Goal: Check status: Check status

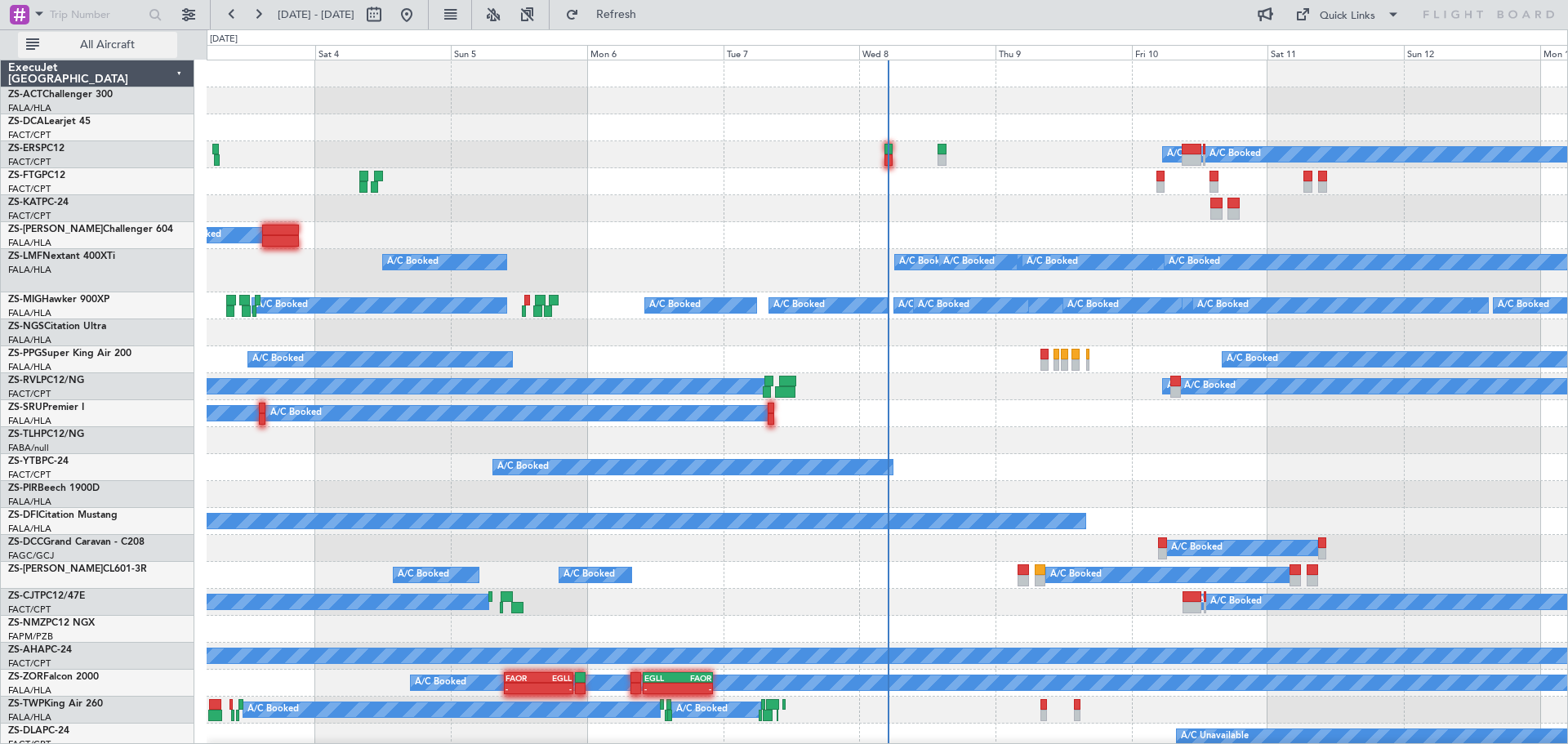
click at [51, 41] on span "All Aircraft" at bounding box center [107, 45] width 130 height 11
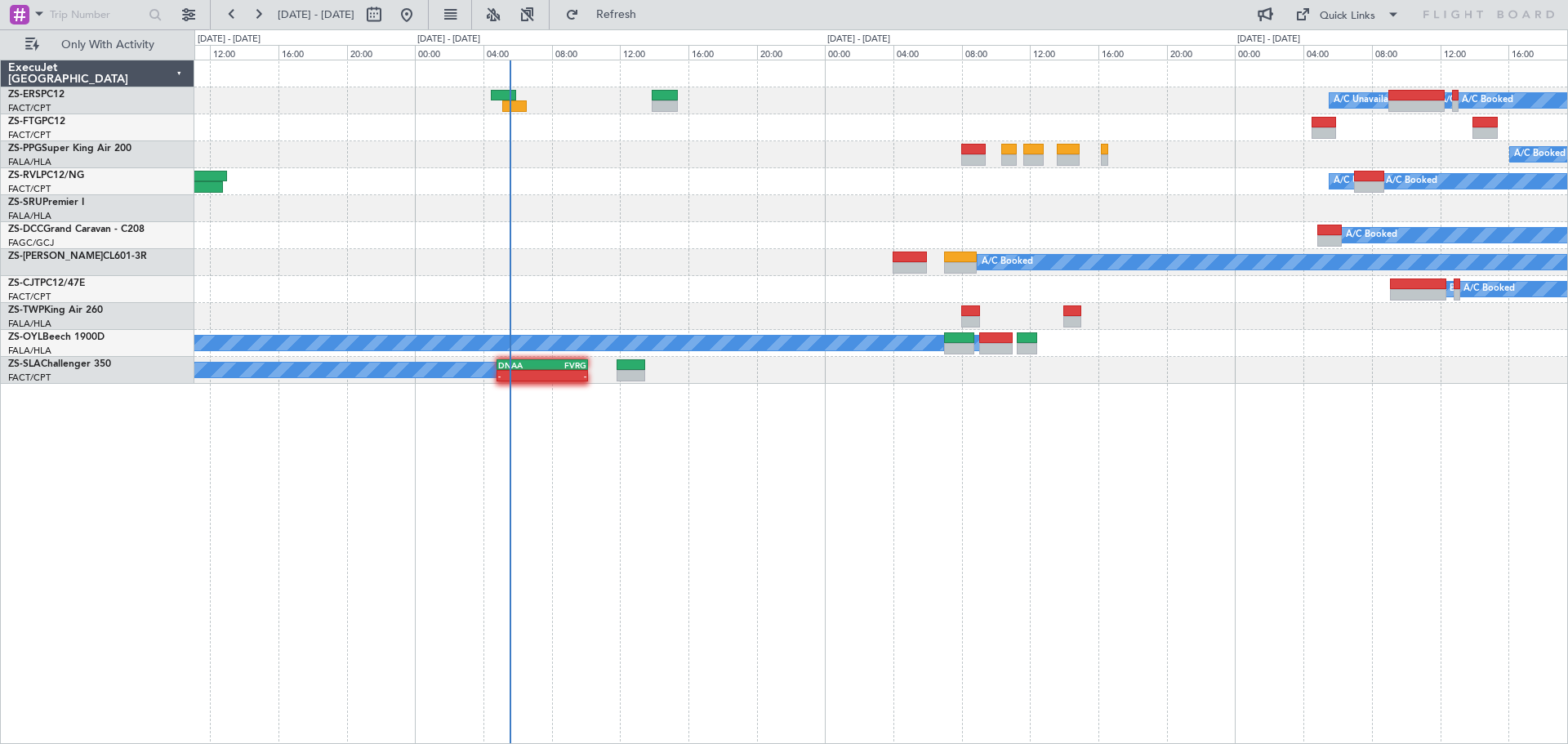
click at [683, 501] on div "A/C Booked A/C Unavailable A/C Booked A/C Booked A/C Booked A/C Booked A/C Unav…" at bounding box center [881, 402] width 1373 height 684
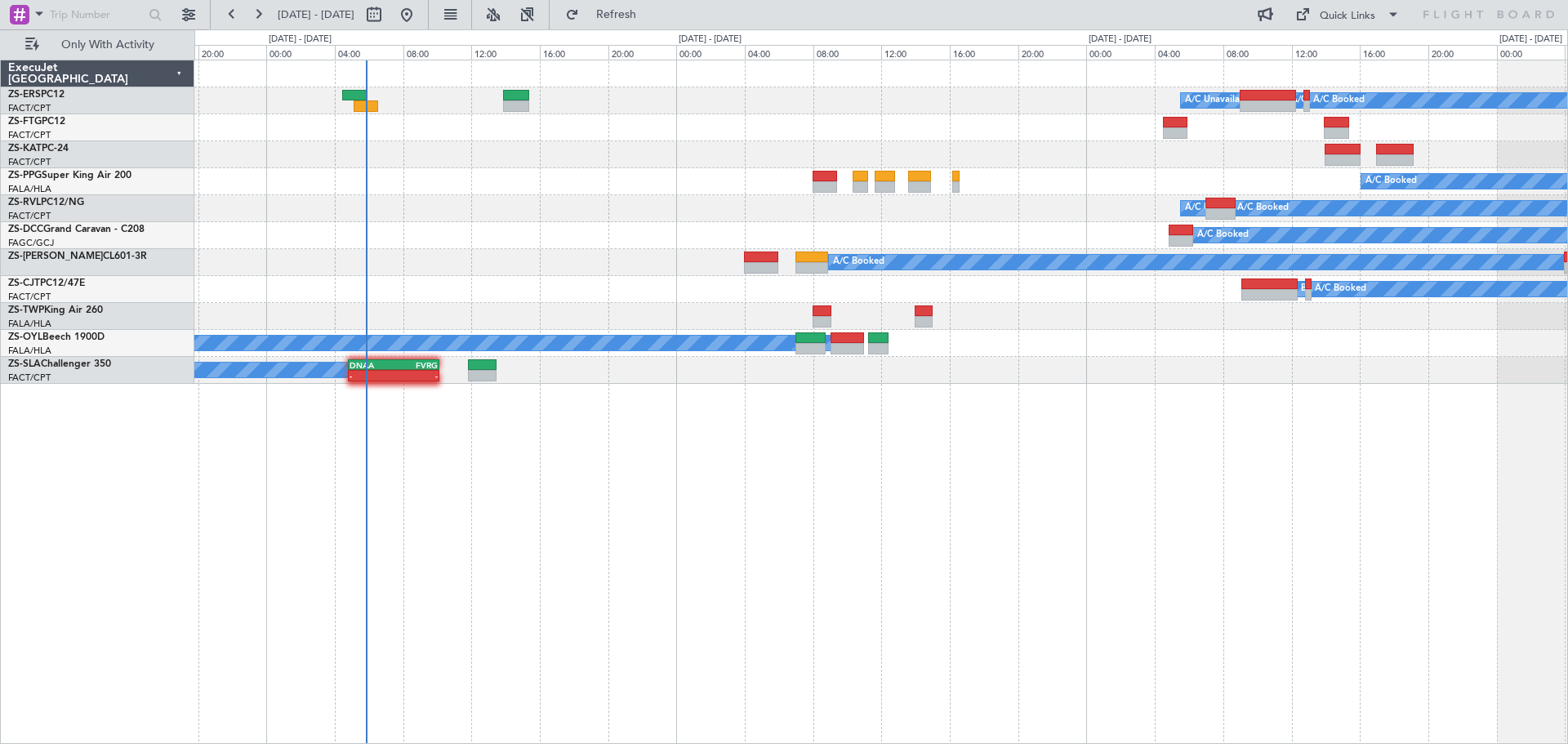
click at [1065, 484] on div "A/C Booked A/C Unavailable A/C Booked A/C Booked A/C Booked A/C Booked A/C Unav…" at bounding box center [881, 402] width 1373 height 684
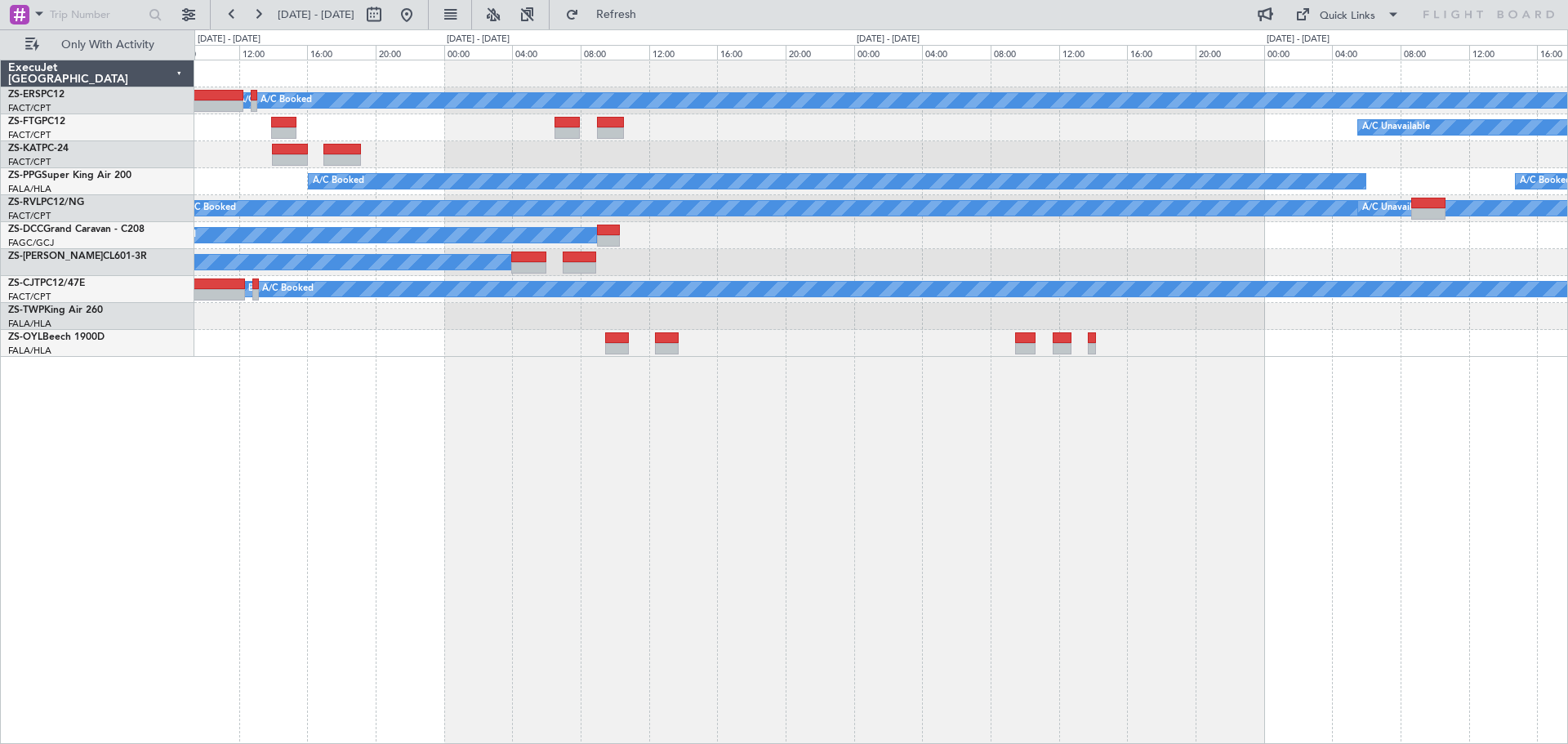
click at [664, 559] on div "A/C Booked A/C Unavailable A/C Booked A/C Booked A/C Booked A/C Unavailable A/C…" at bounding box center [881, 402] width 1373 height 684
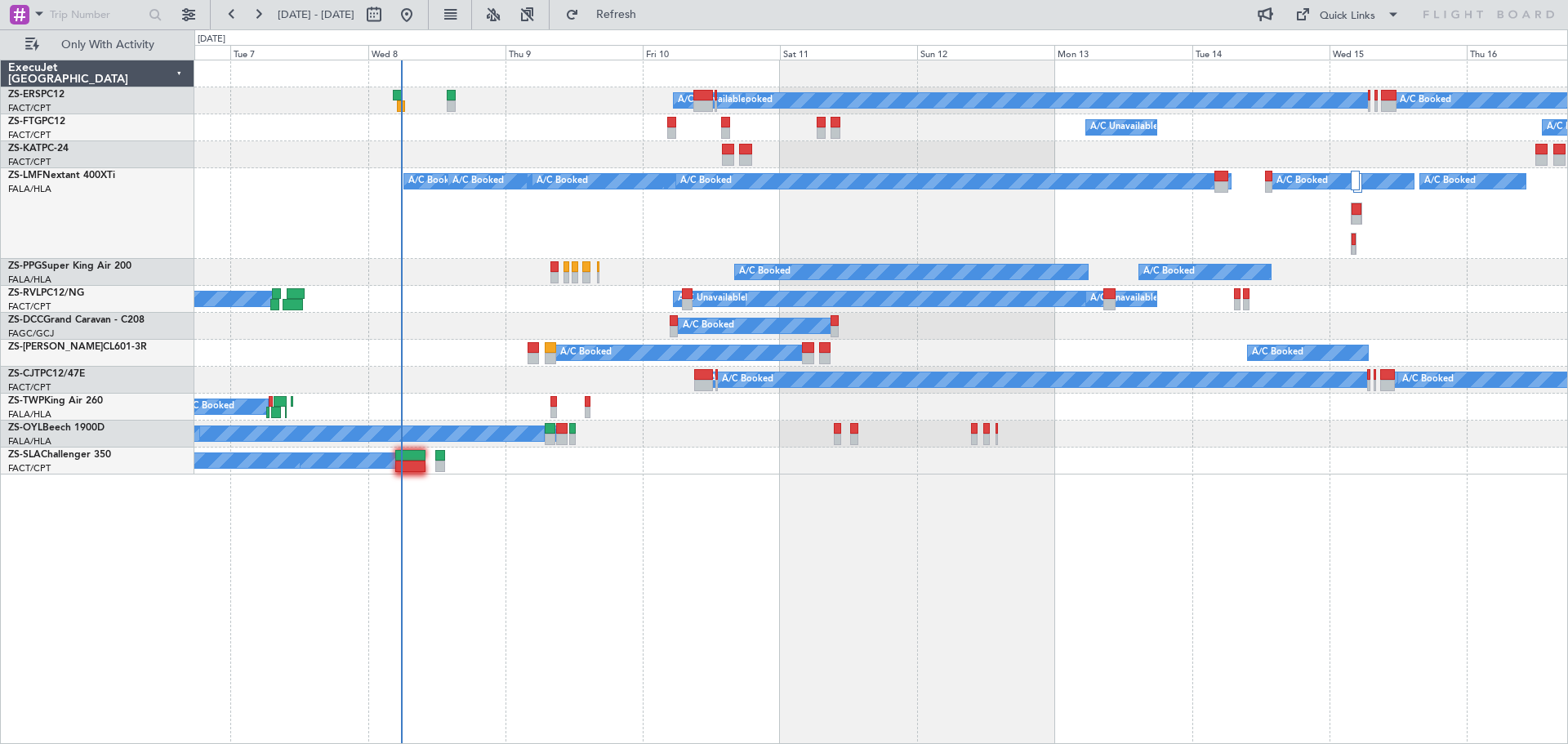
click at [759, 526] on div "A/C Booked A/C Booked A/C Booked A/C Booked A/C Unavailable A/C Booked A/C Book…" at bounding box center [881, 402] width 1373 height 684
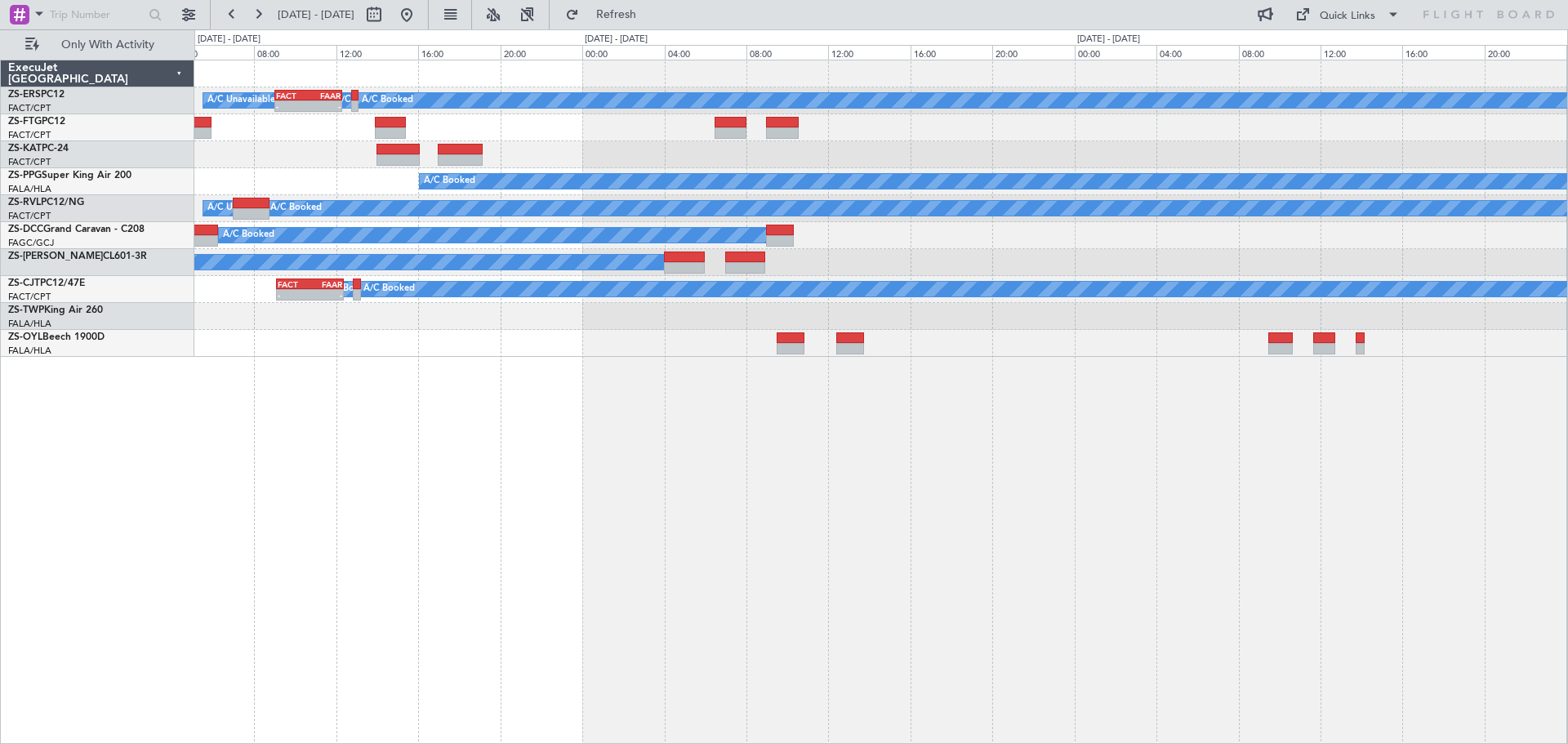
click at [723, 442] on div "A/C Booked A/C Unavailable A/C Booked A/C Booked A/C Booked - - FACT 09:00 Z FA…" at bounding box center [881, 402] width 1373 height 684
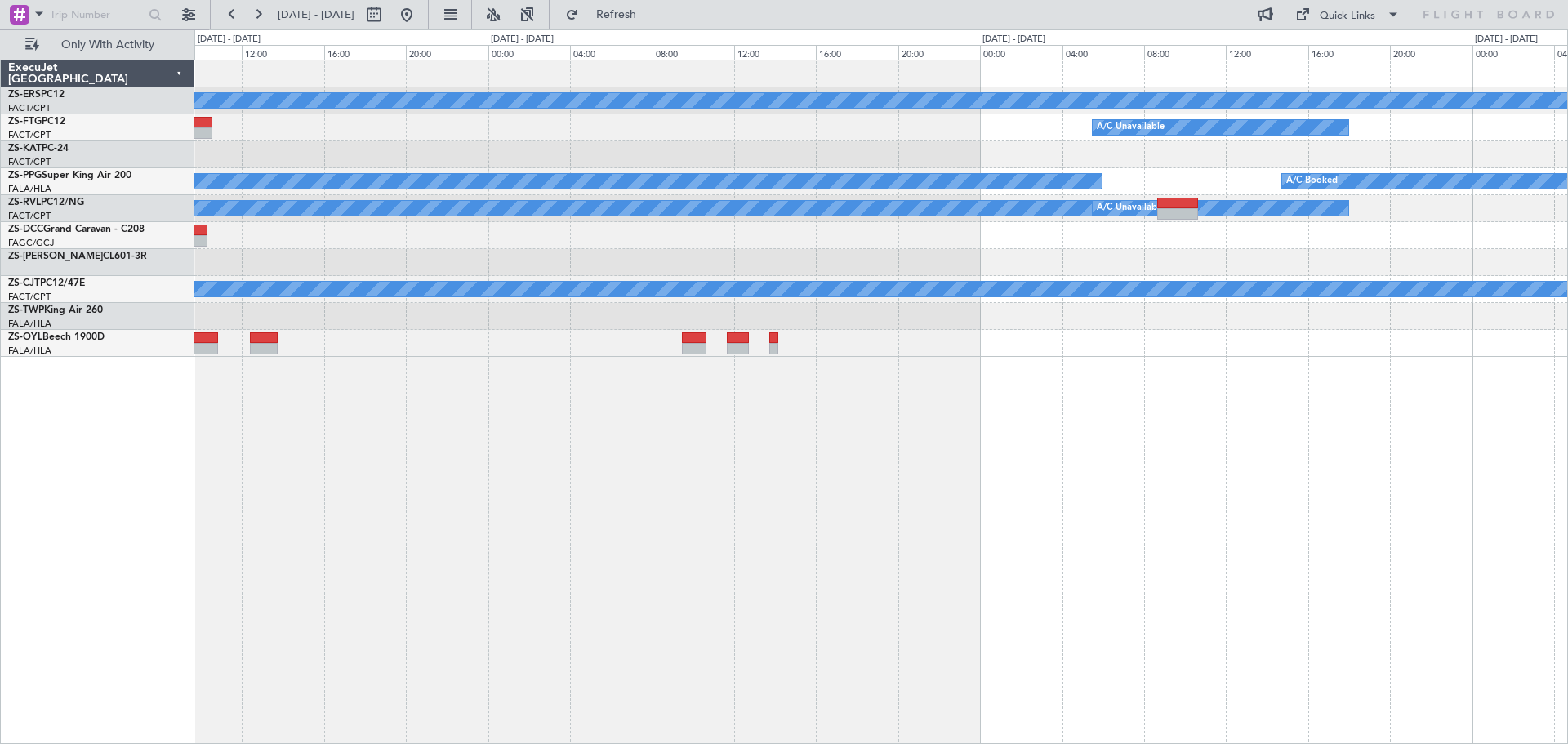
click at [458, 506] on div "A/C Booked A/C Booked A/C Booked A/C Booked A/C Unavailable A/C Unavailable A/C…" at bounding box center [881, 402] width 1373 height 684
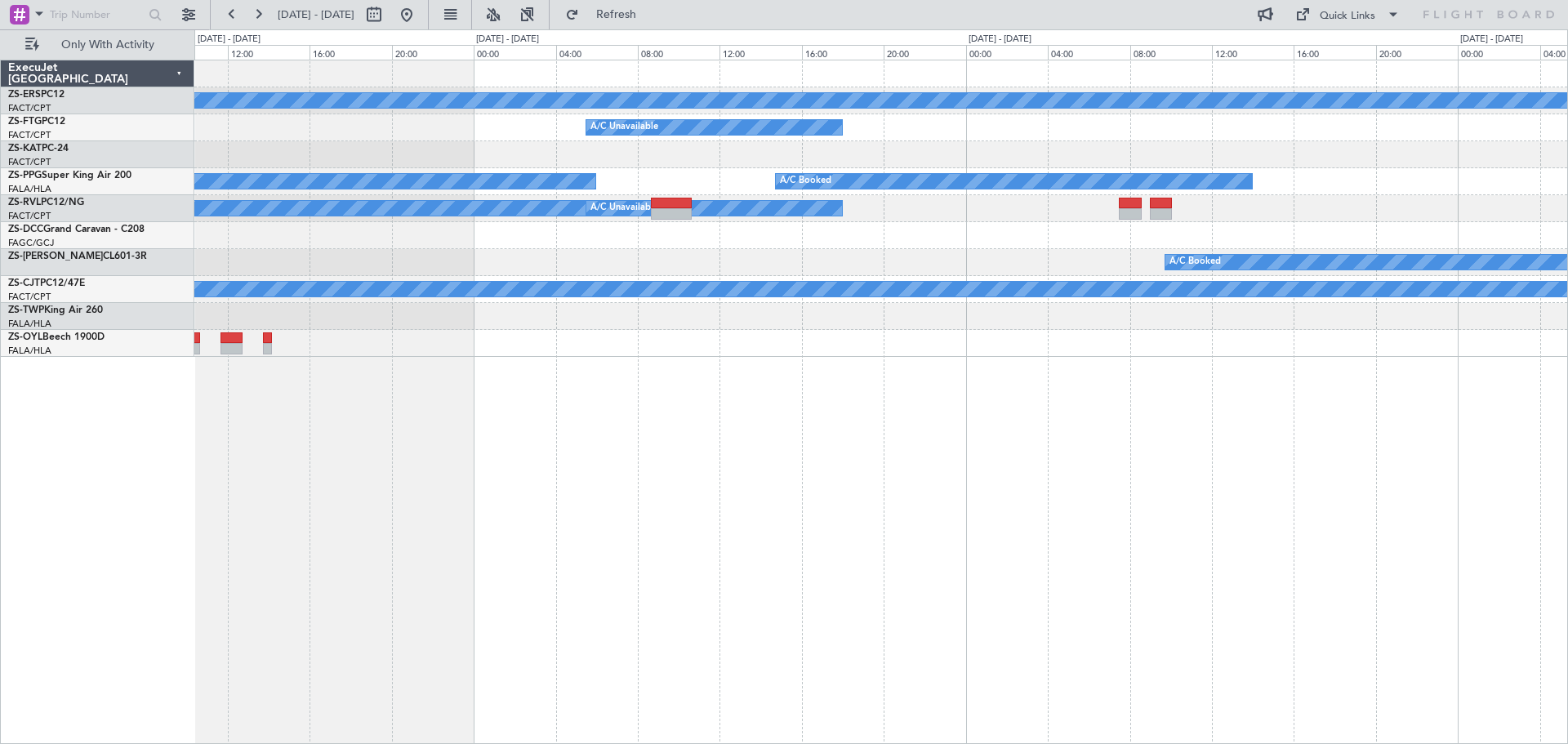
click at [535, 529] on div "A/C Booked A/C Booked A/C Booked A/C Booked A/C Booked A/C Booked A/C Booked A/…" at bounding box center [881, 402] width 1373 height 684
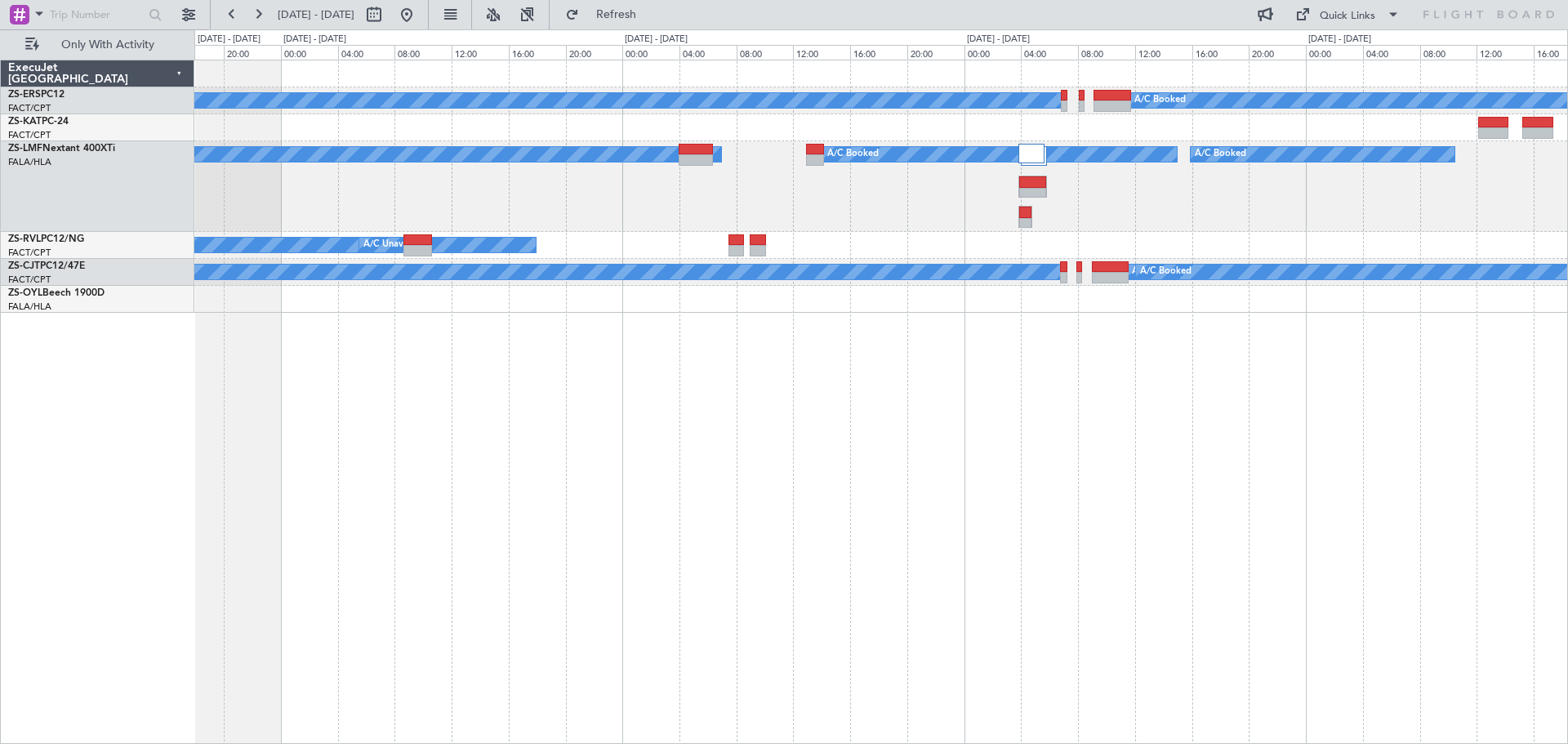
click at [581, 561] on div "A/C Booked A/C Booked A/C Booked A/C Booked A/C Booked A/C Booked A/C Booked A/…" at bounding box center [881, 402] width 1373 height 684
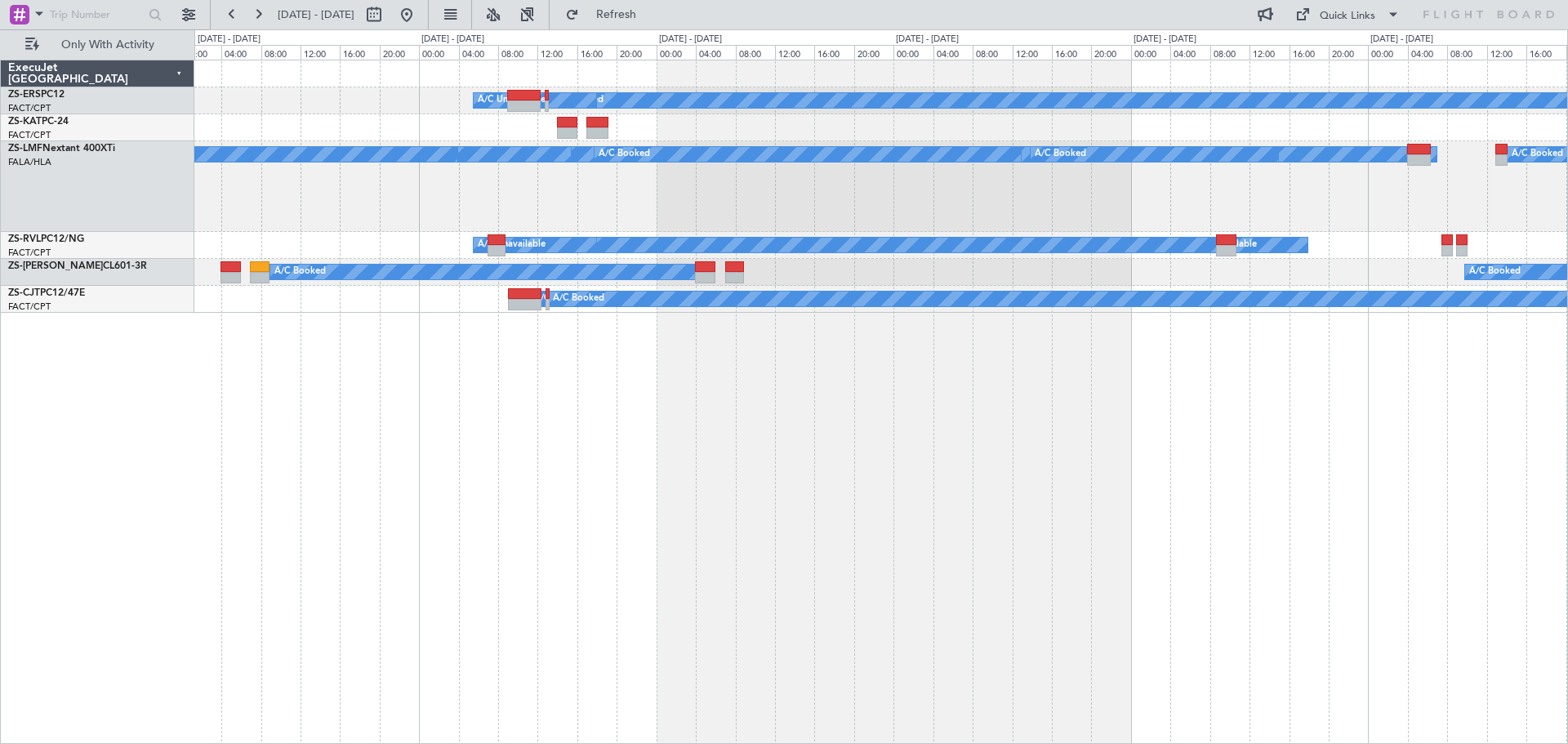
click at [1567, 607] on html "[DATE] - [DATE] Refresh Quick Links Only With Activity A/C Booked A/C Booked A/…" at bounding box center [784, 372] width 1568 height 744
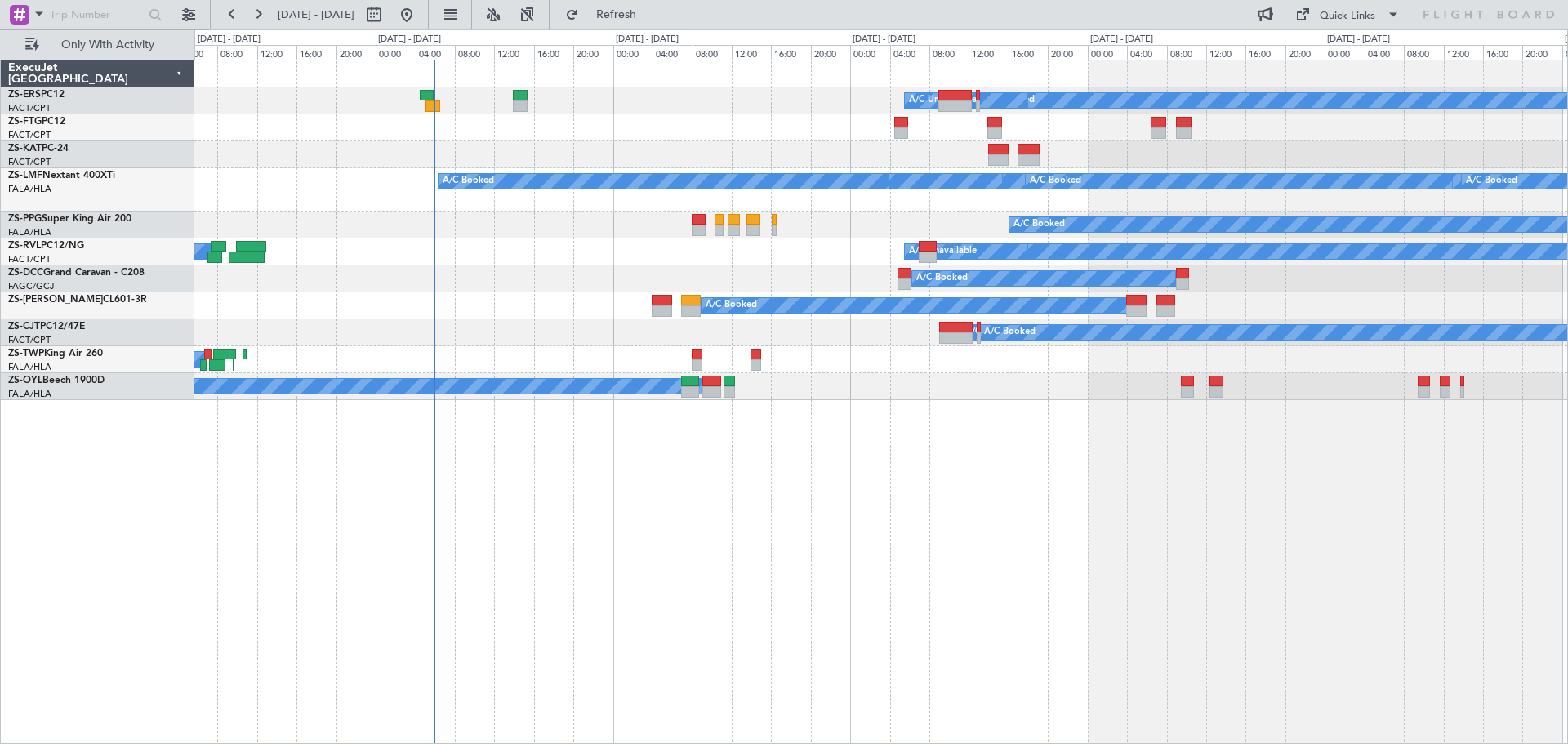
click at [1015, 504] on div "A/C Booked A/C Booked A/C Booked A/C Booked A/C Unavailable A/C Unavailable A/C…" at bounding box center [881, 402] width 1373 height 684
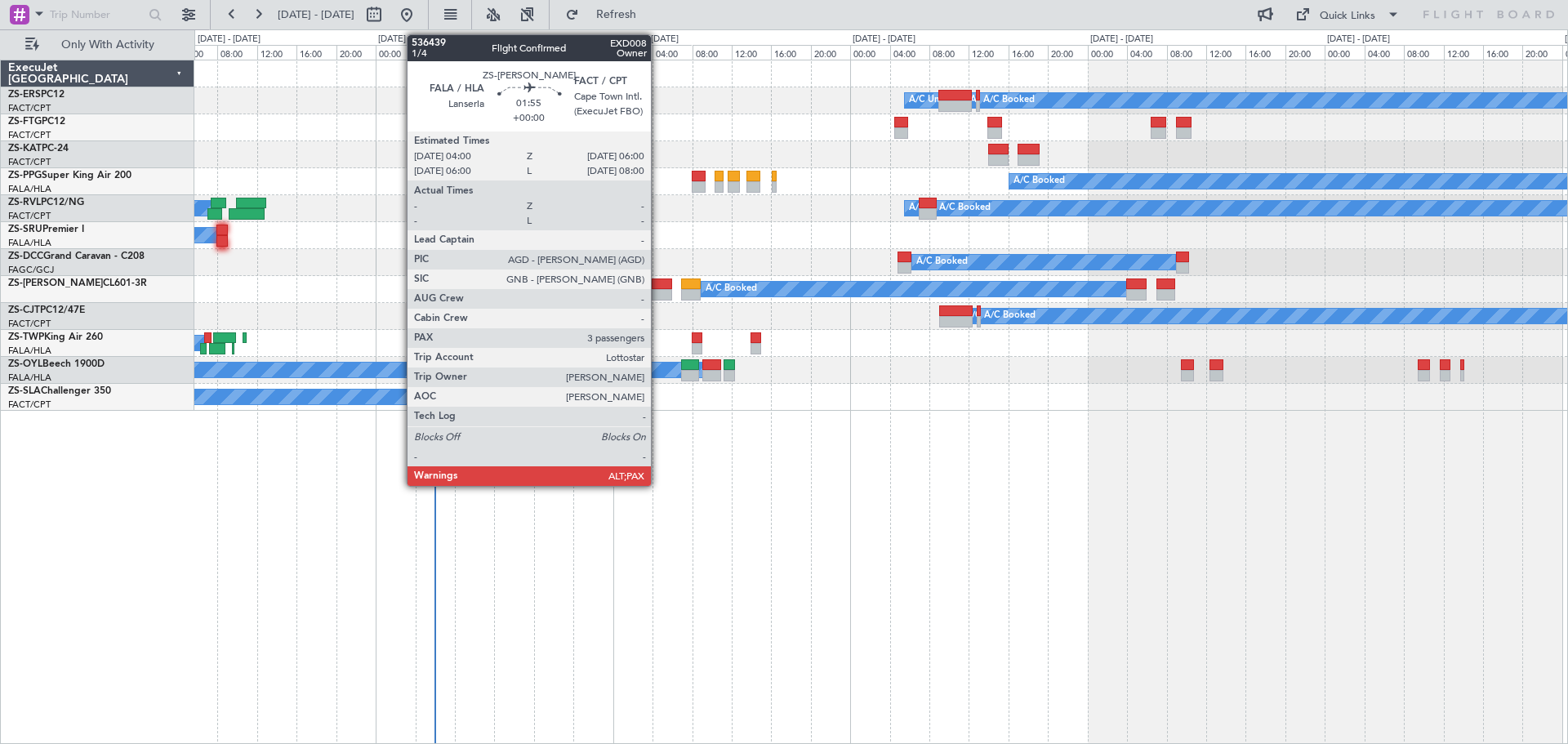
click at [658, 290] on div at bounding box center [661, 295] width 20 height 11
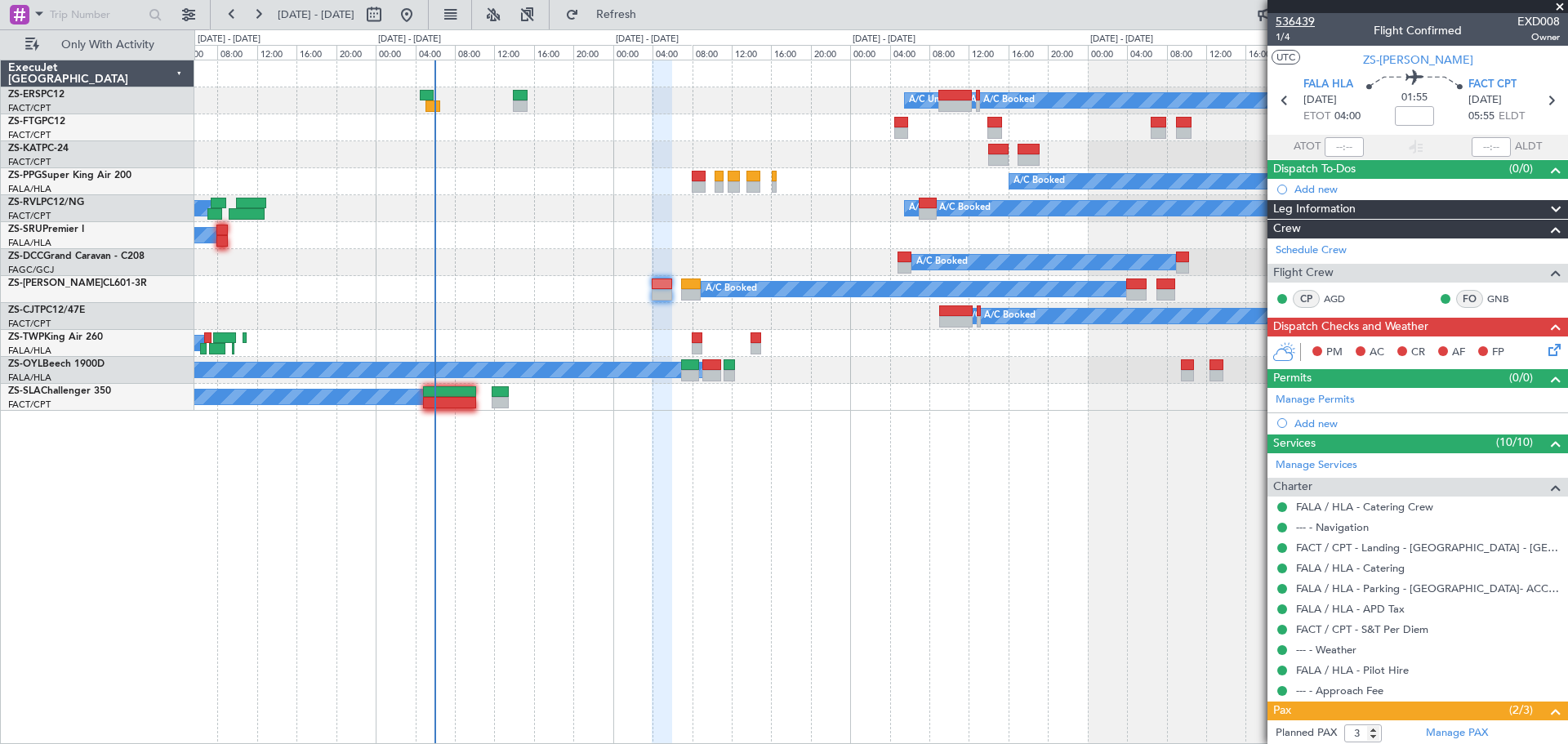
click at [1299, 20] on span "536439" at bounding box center [1294, 22] width 39 height 18
click at [1561, 2] on span at bounding box center [1559, 7] width 17 height 15
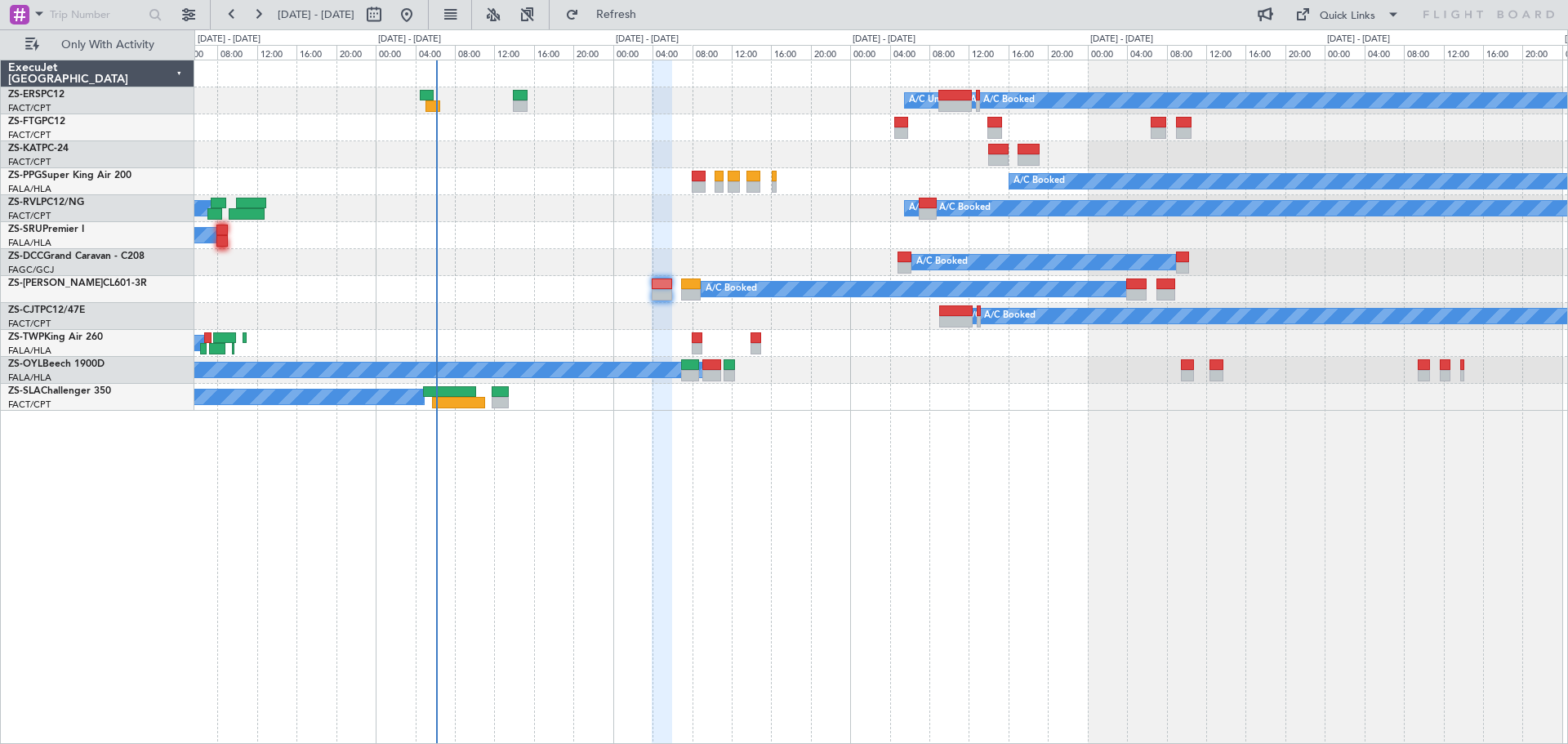
type input "0"
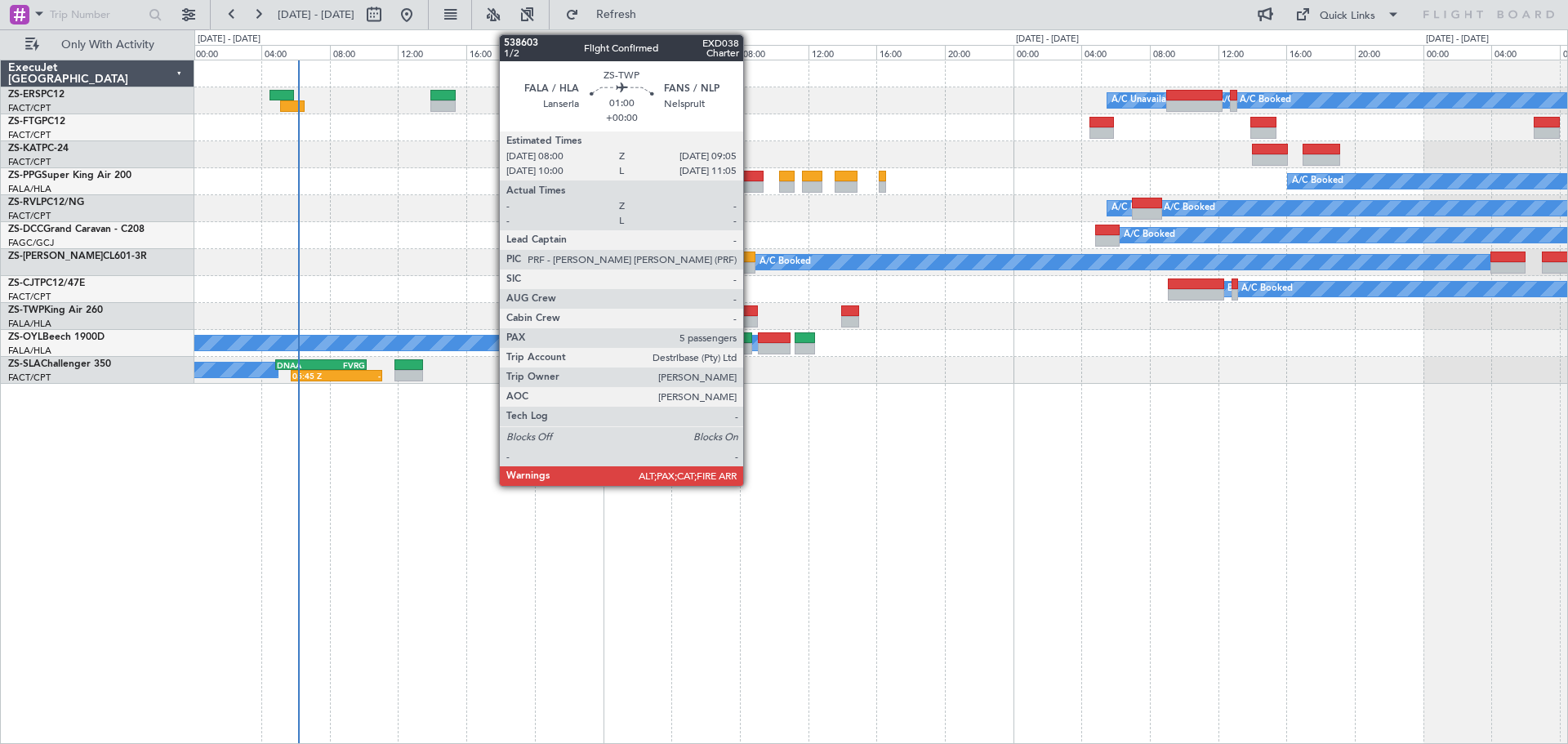
click at [751, 310] on div at bounding box center [748, 311] width 18 height 11
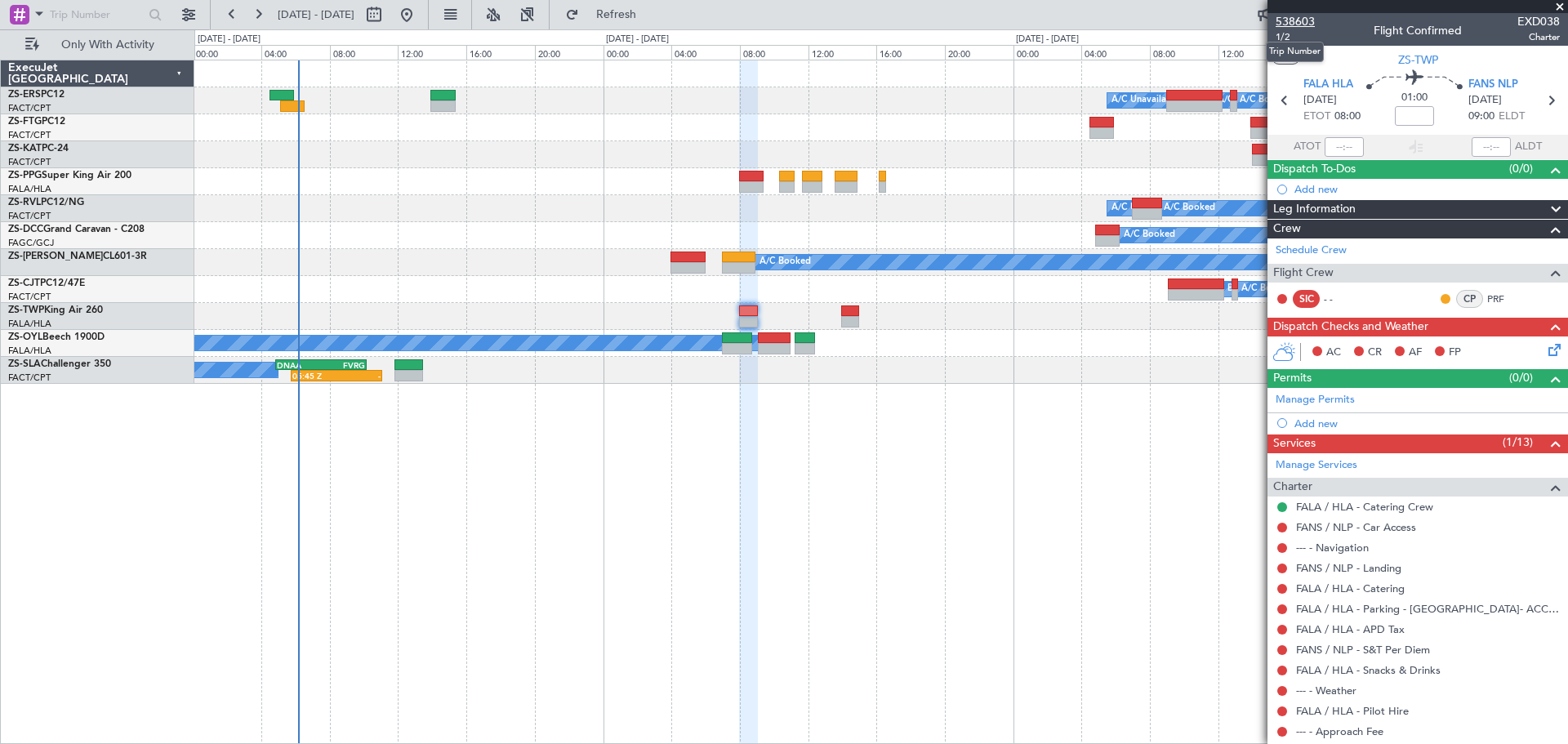
click at [1297, 20] on span "538603" at bounding box center [1294, 22] width 39 height 18
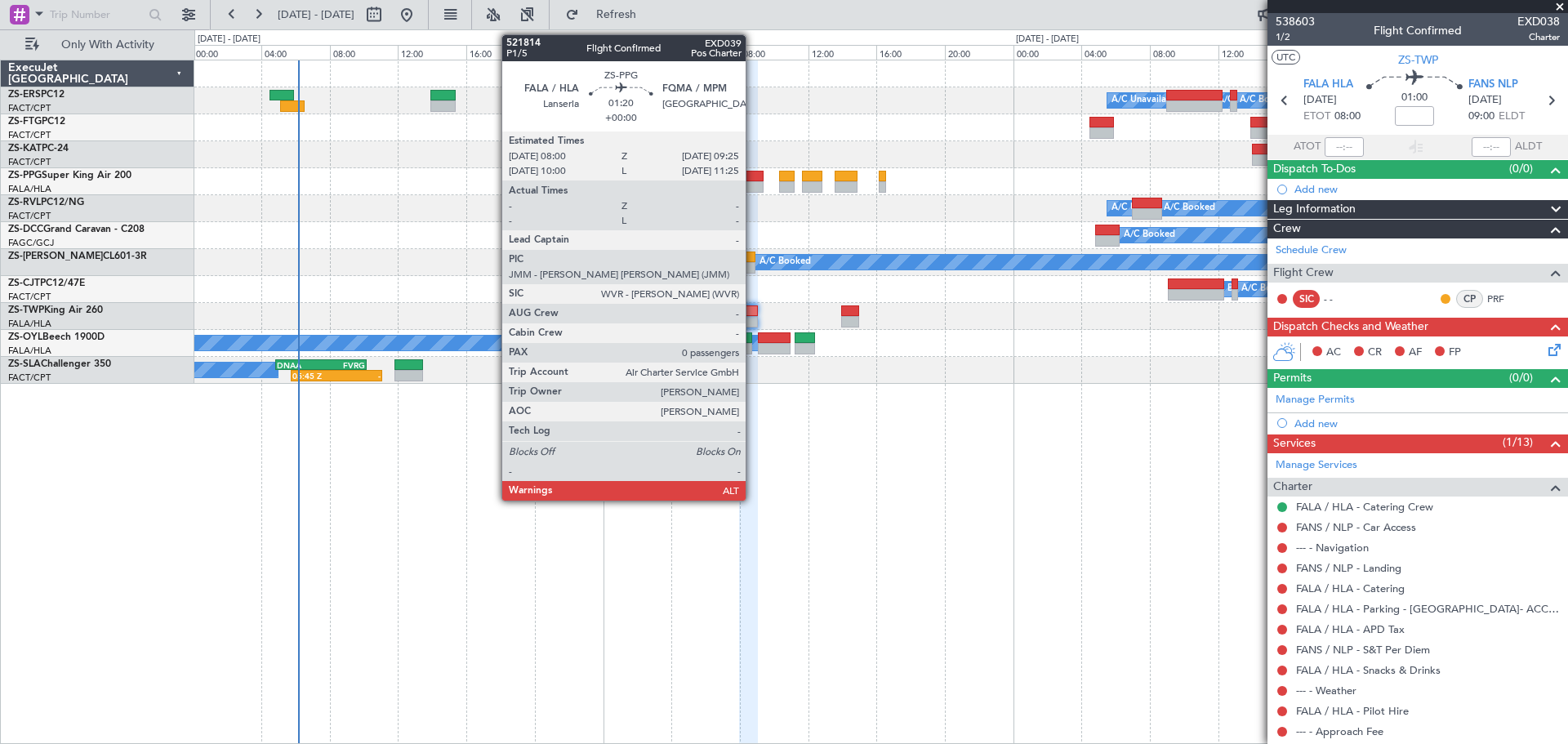
click at [752, 178] on div at bounding box center [752, 176] width 25 height 11
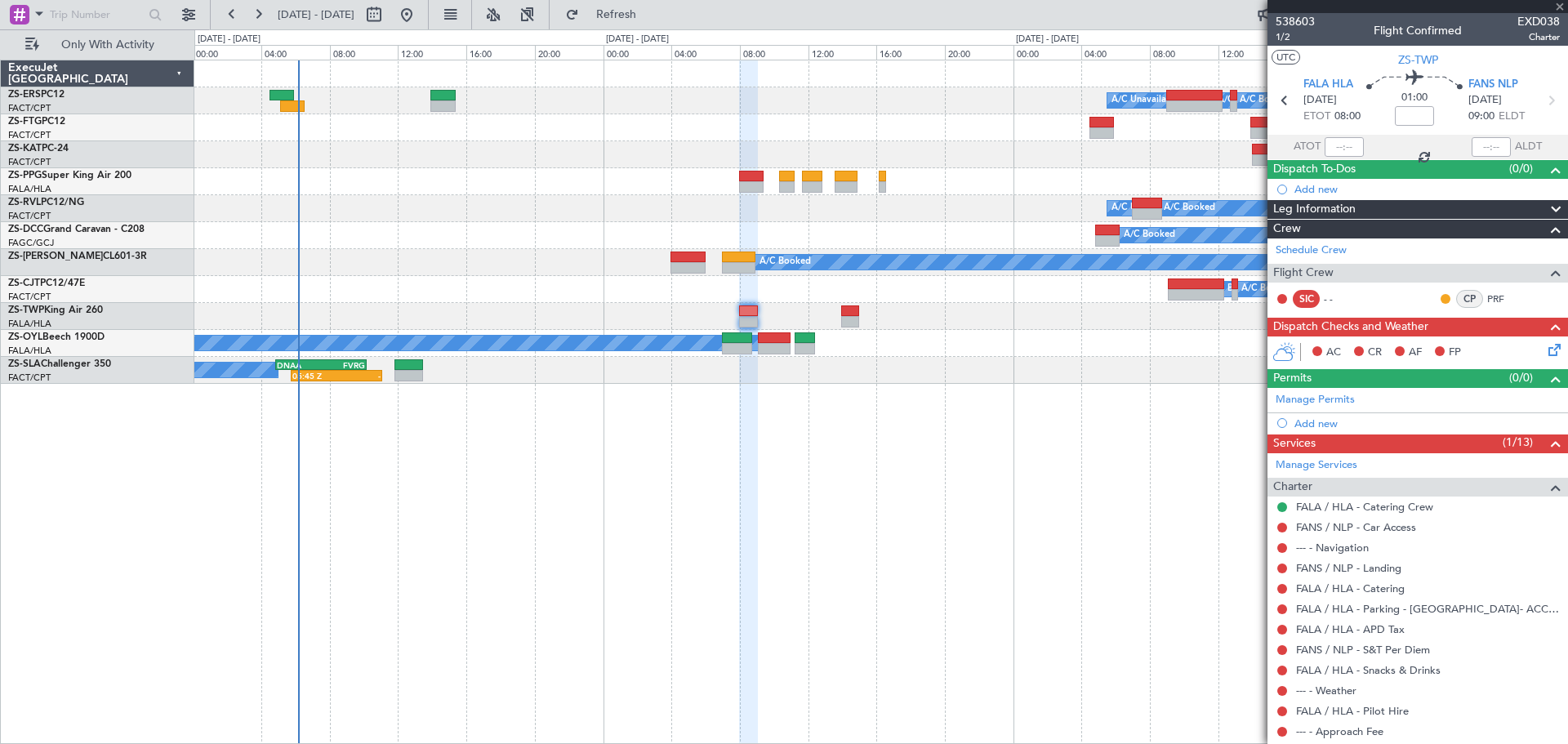
type input "0"
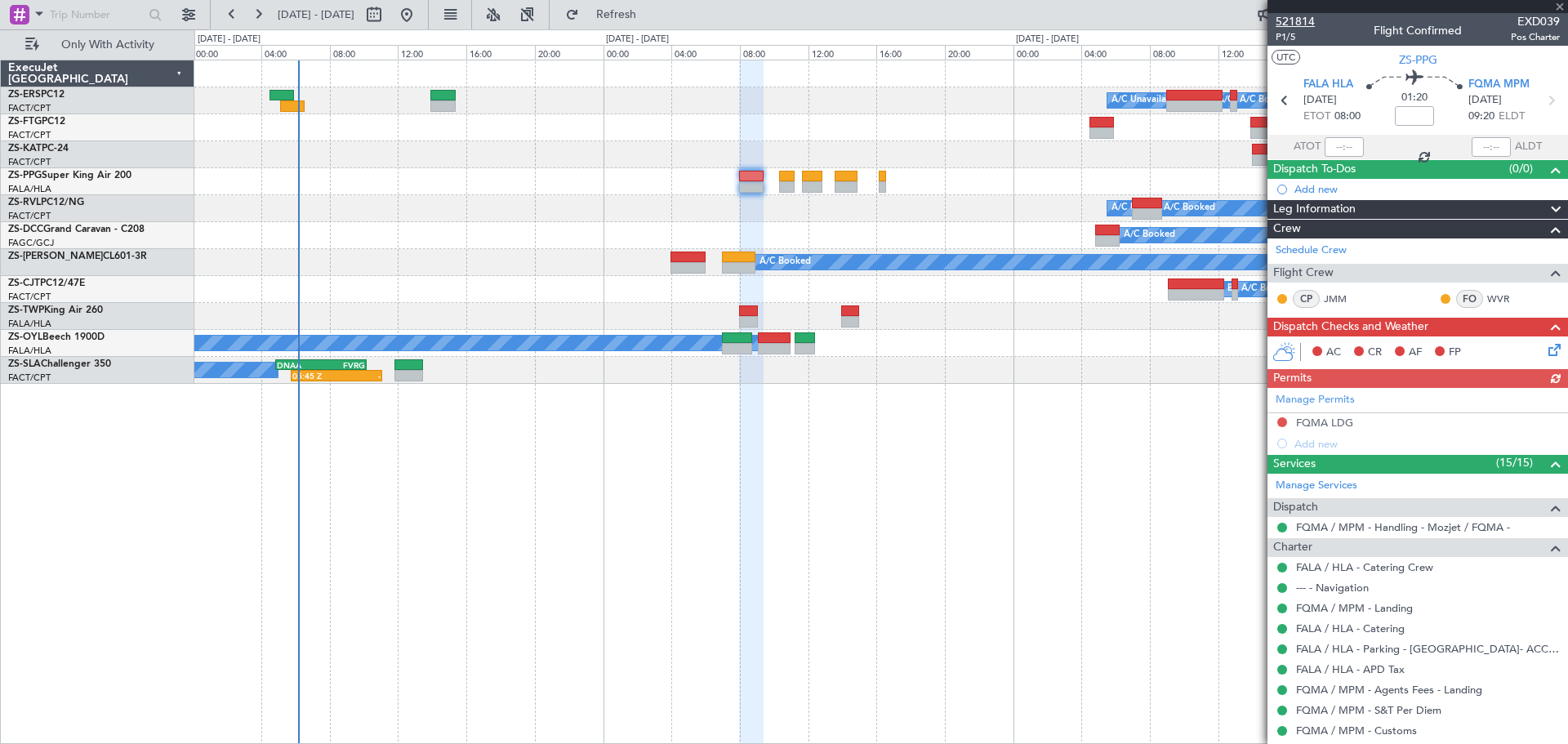
click at [1300, 18] on span "521814" at bounding box center [1294, 22] width 39 height 18
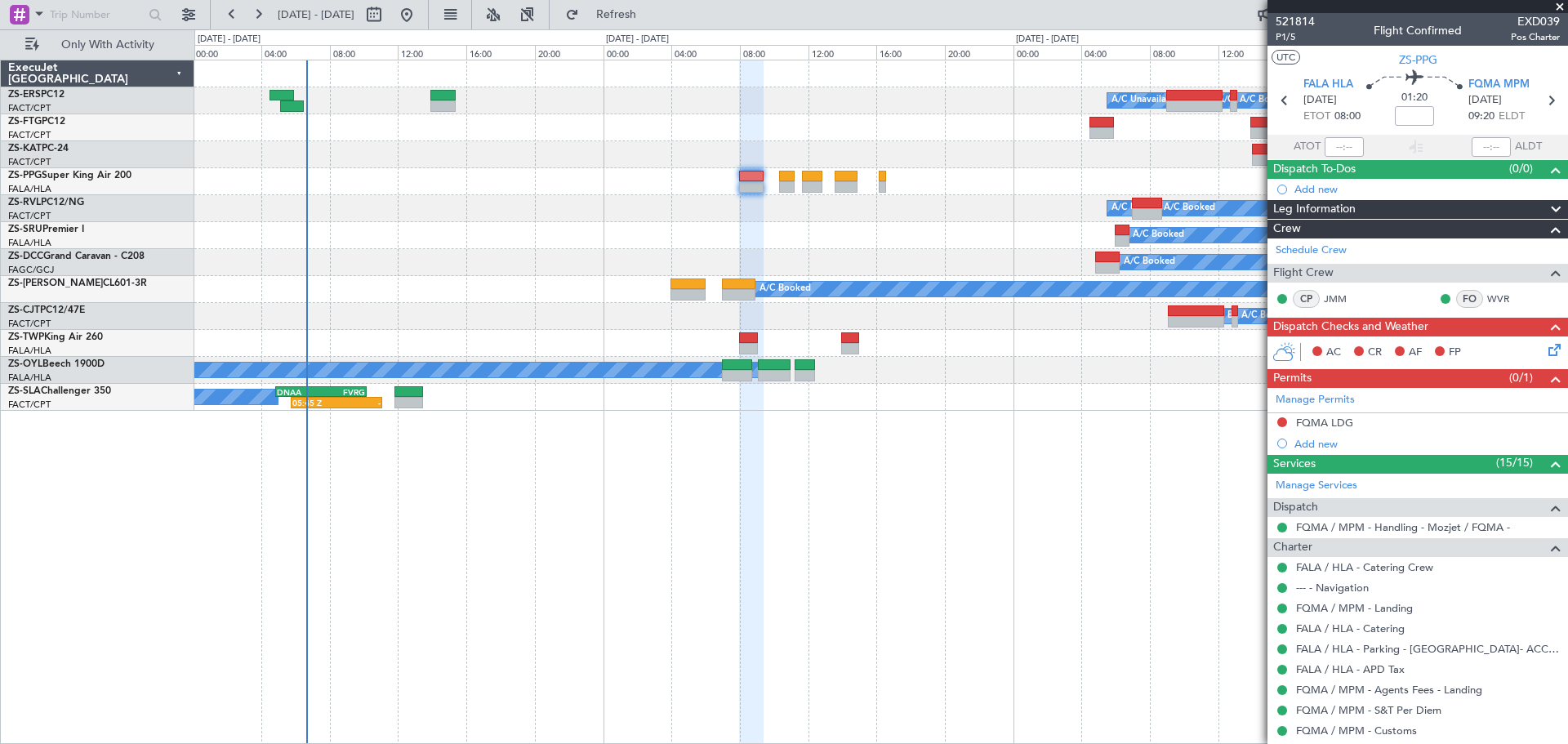
click at [1553, 6] on span at bounding box center [1559, 7] width 17 height 15
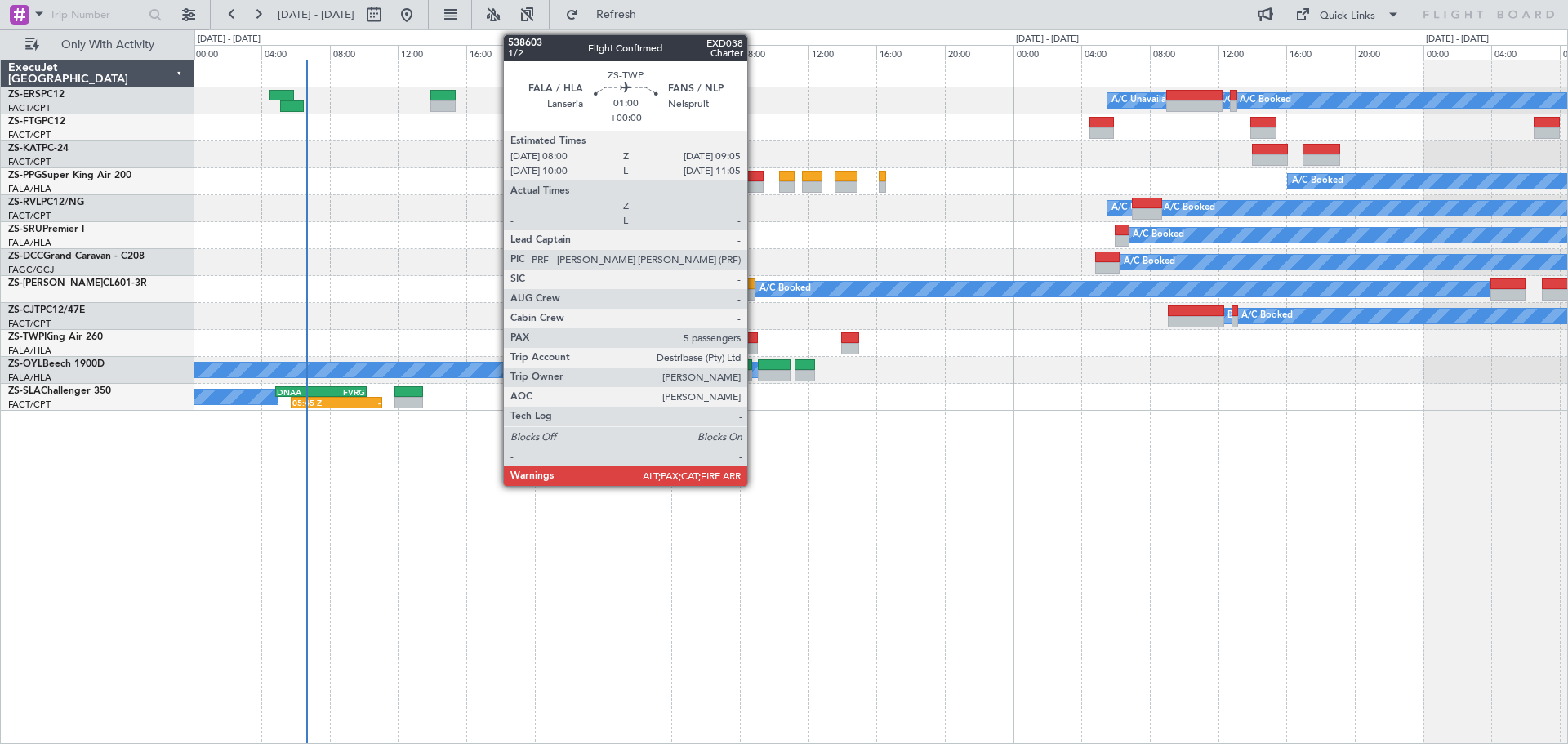
click at [754, 339] on div at bounding box center [748, 338] width 18 height 11
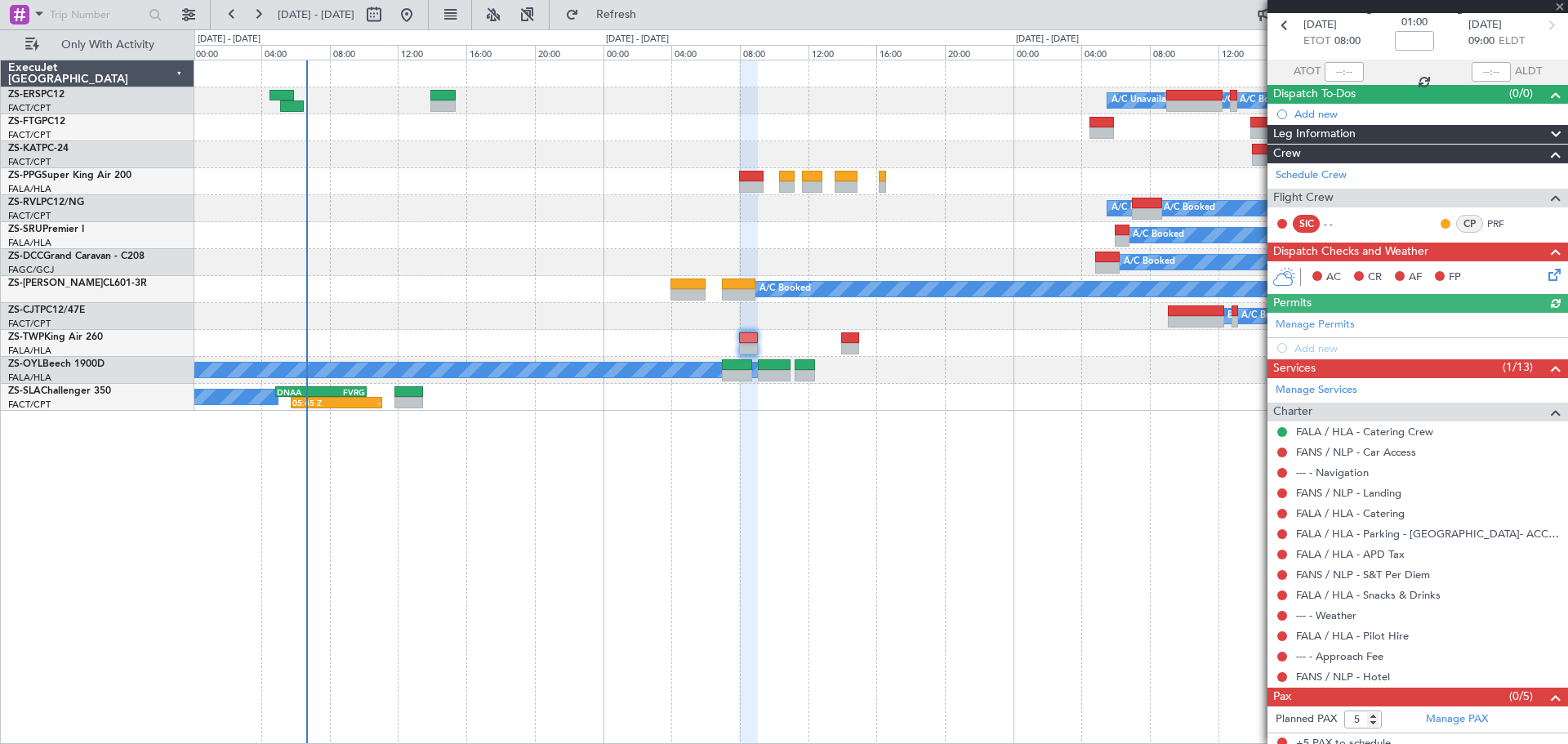
scroll to position [85, 0]
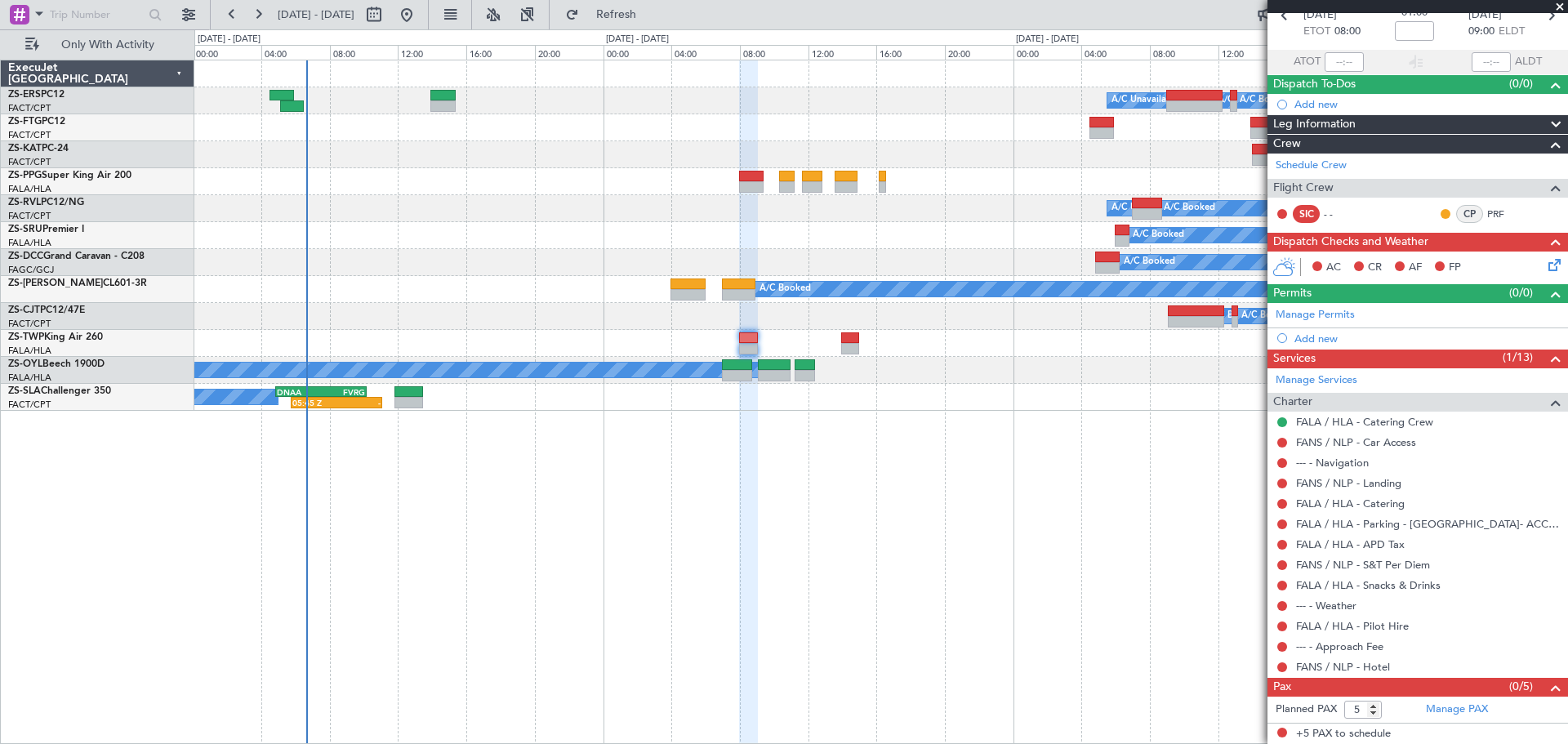
click at [1557, 9] on span at bounding box center [1559, 7] width 17 height 15
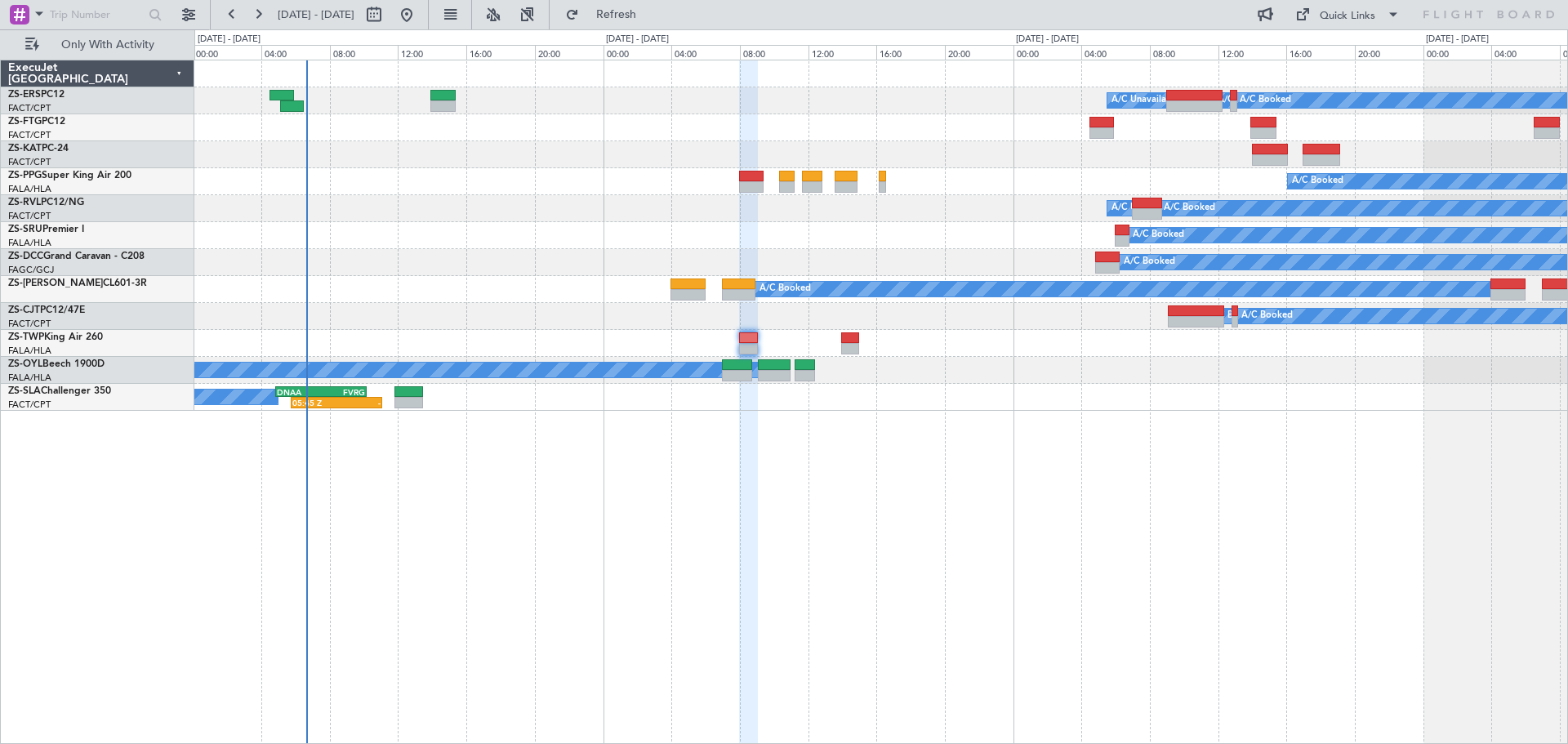
type input "0"
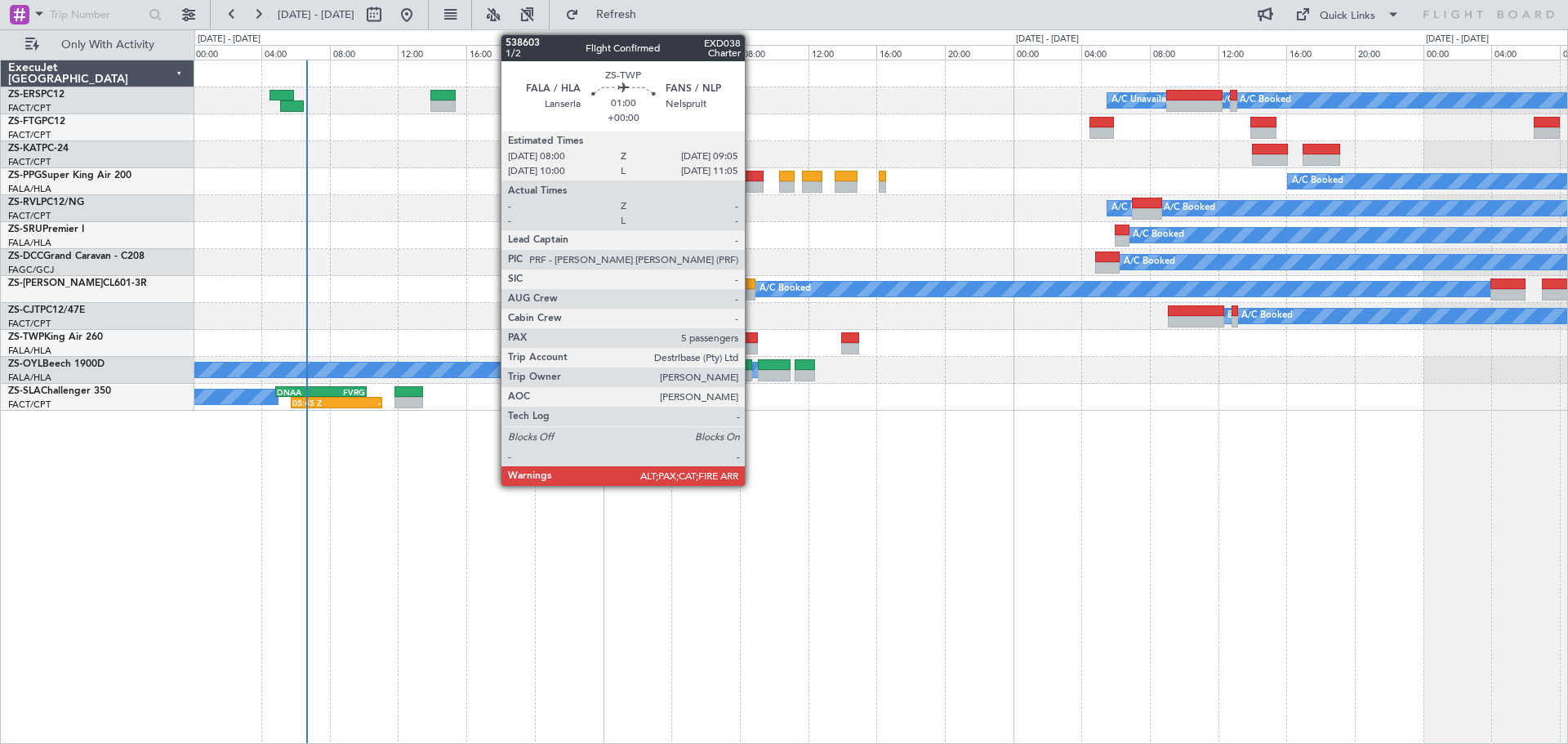
click at [752, 345] on div at bounding box center [748, 348] width 18 height 11
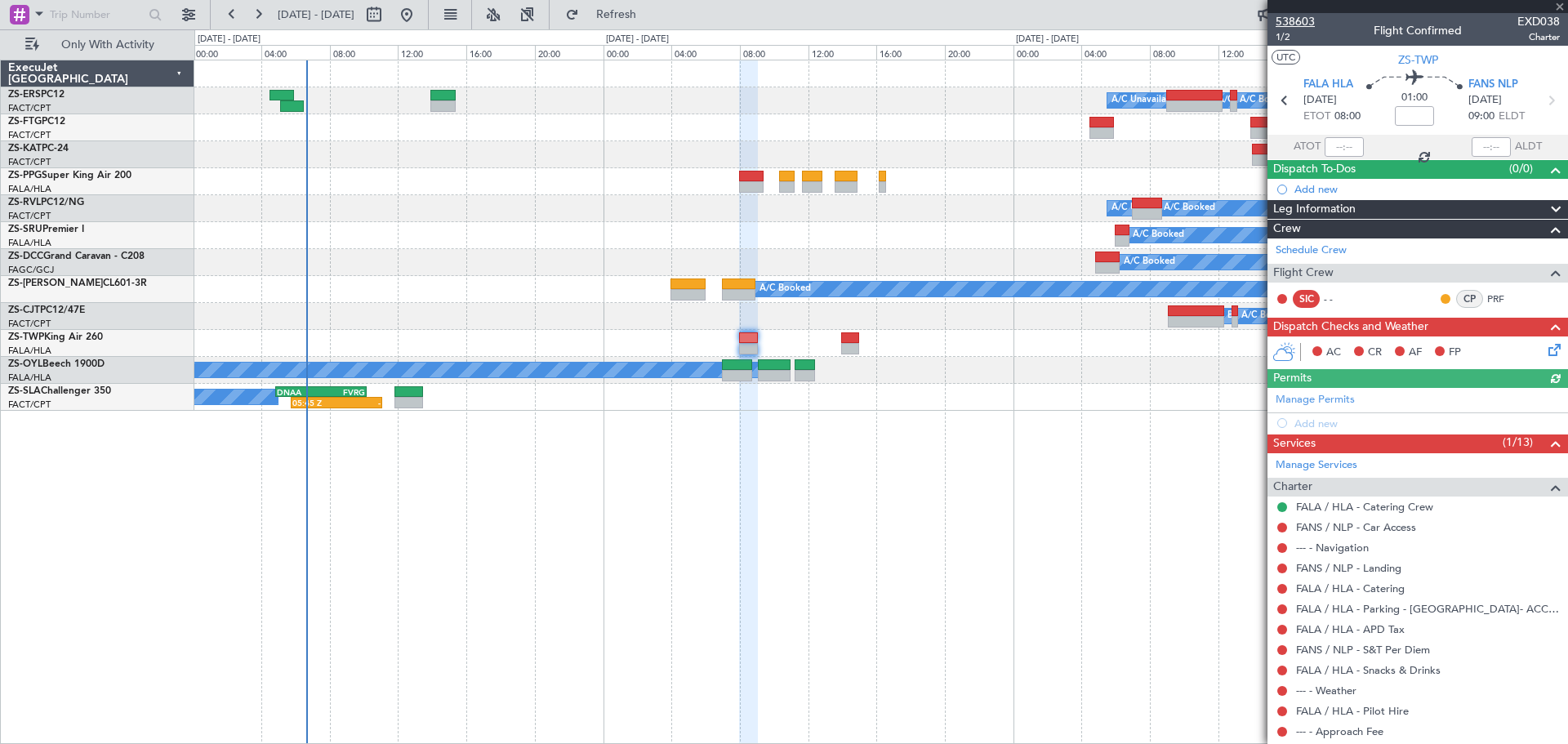
click at [1304, 23] on span "538603" at bounding box center [1294, 22] width 39 height 18
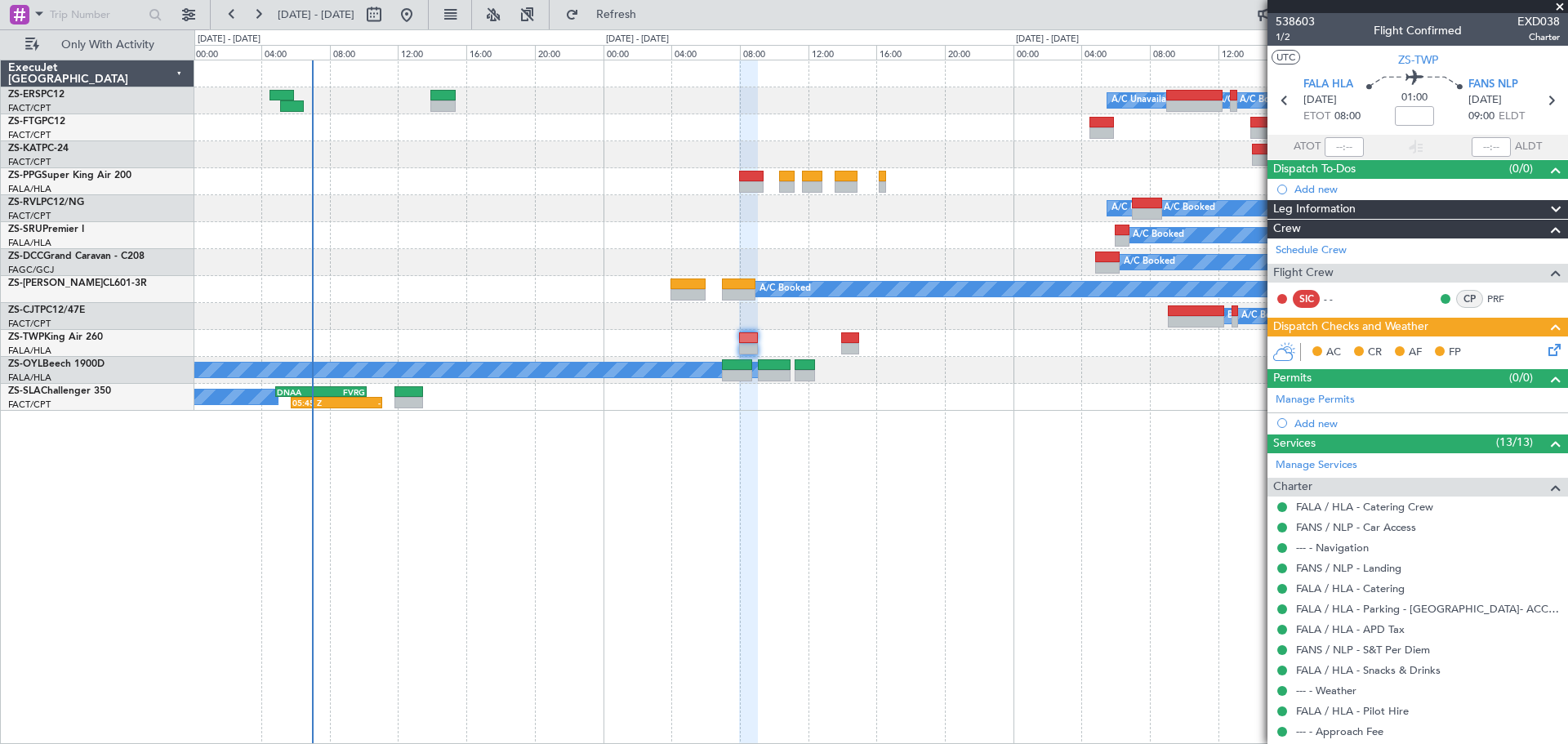
click at [1563, 2] on span at bounding box center [1559, 7] width 17 height 15
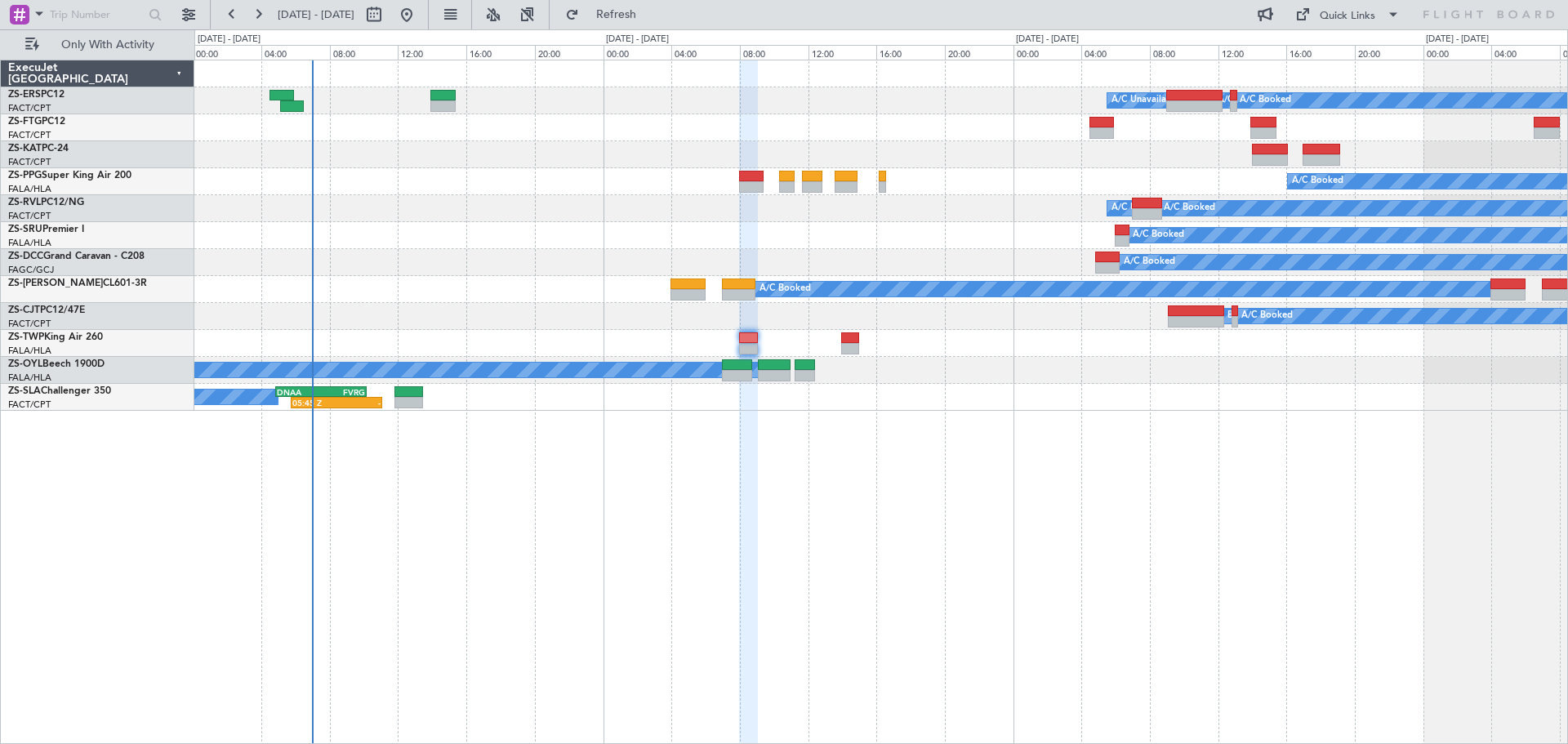
type input "0"
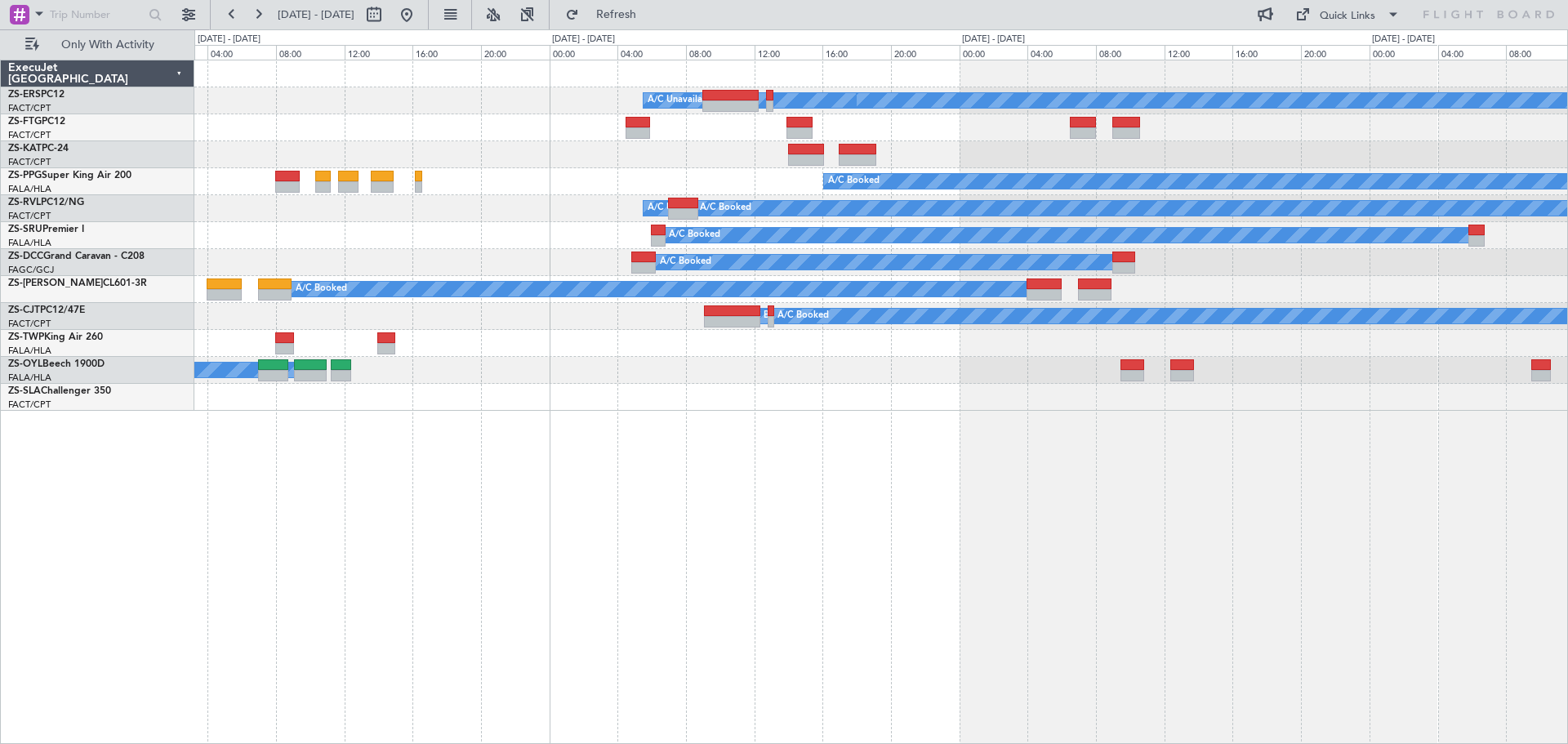
click at [866, 597] on div "A/C Booked A/C Booked A/C Booked A/C Booked A/C Unavailable A/C Unavailable A/C…" at bounding box center [881, 402] width 1373 height 684
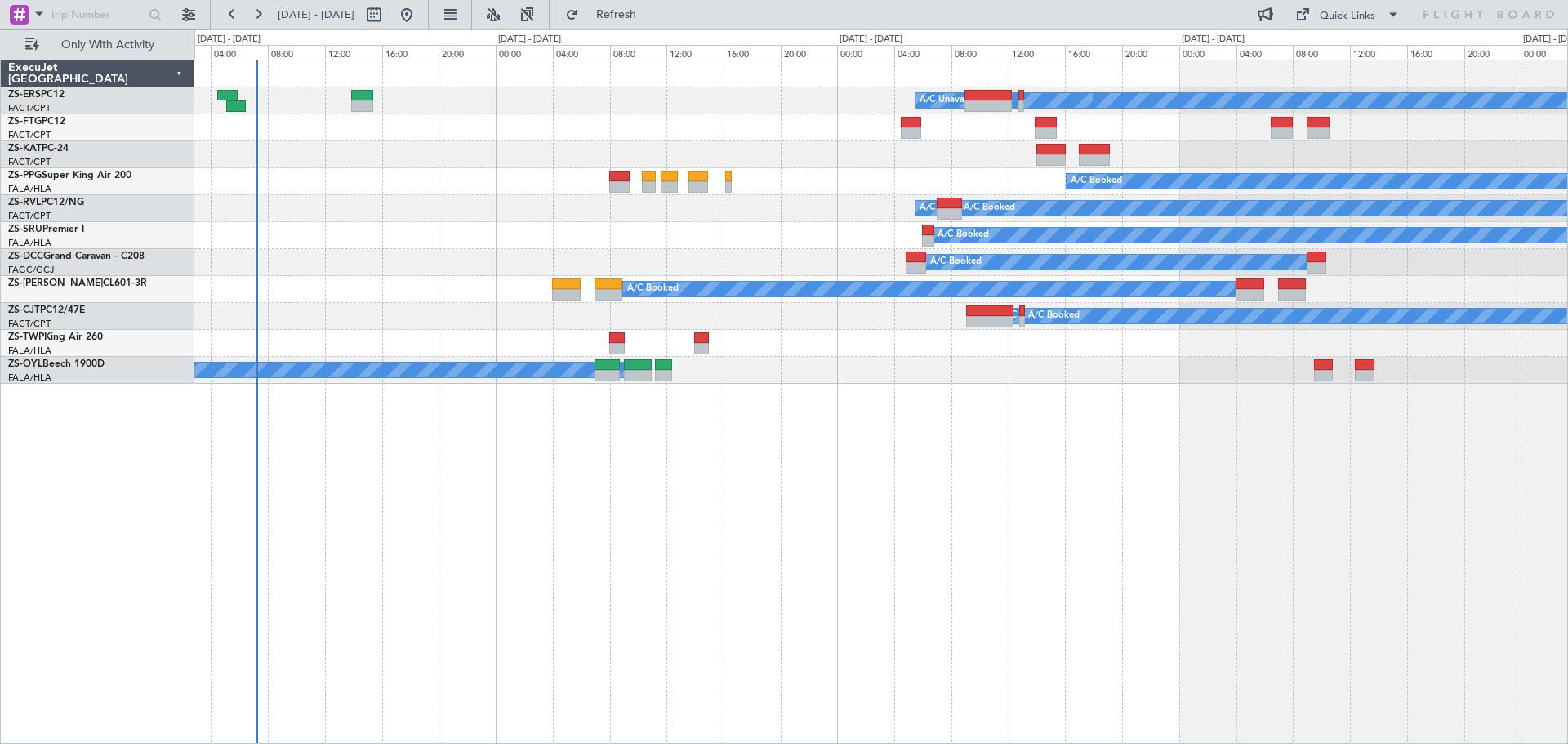
click at [1052, 551] on div "A/C Booked A/C Booked A/C Booked A/C Booked A/C Unavailable A/C Booked A/C Unav…" at bounding box center [881, 402] width 1373 height 684
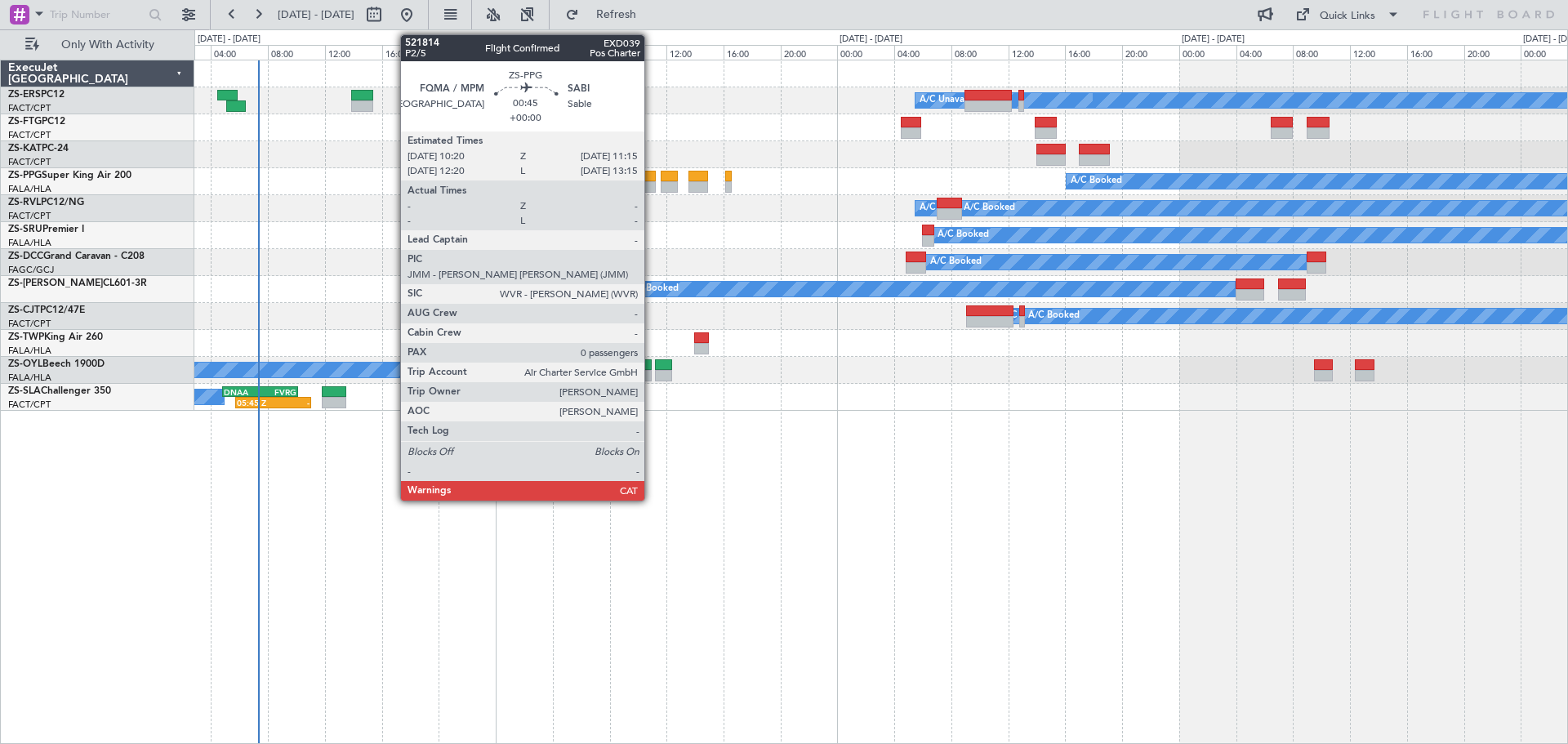
click at [652, 184] on div at bounding box center [648, 187] width 13 height 11
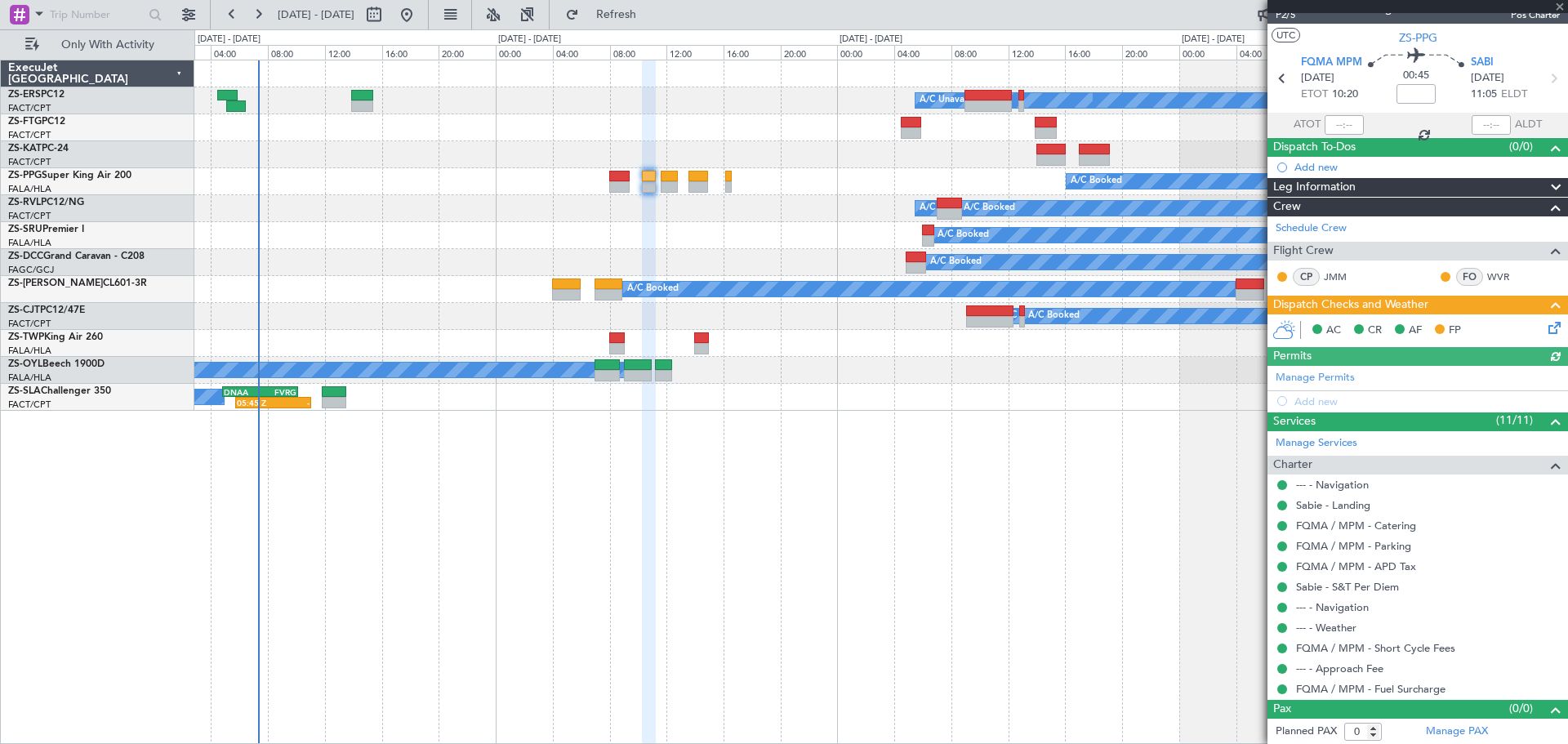
scroll to position [23, 0]
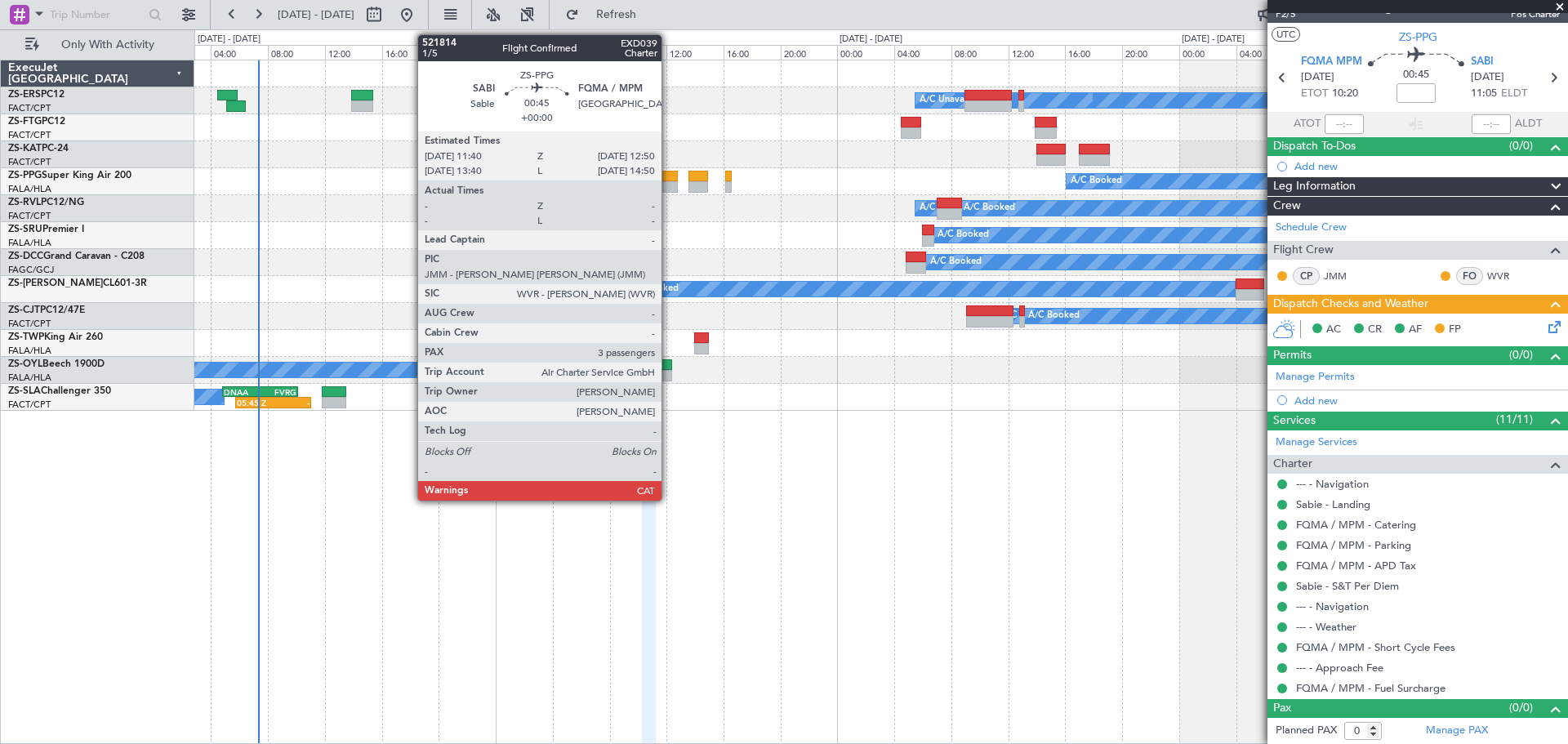
click at [669, 183] on div at bounding box center [669, 187] width 18 height 11
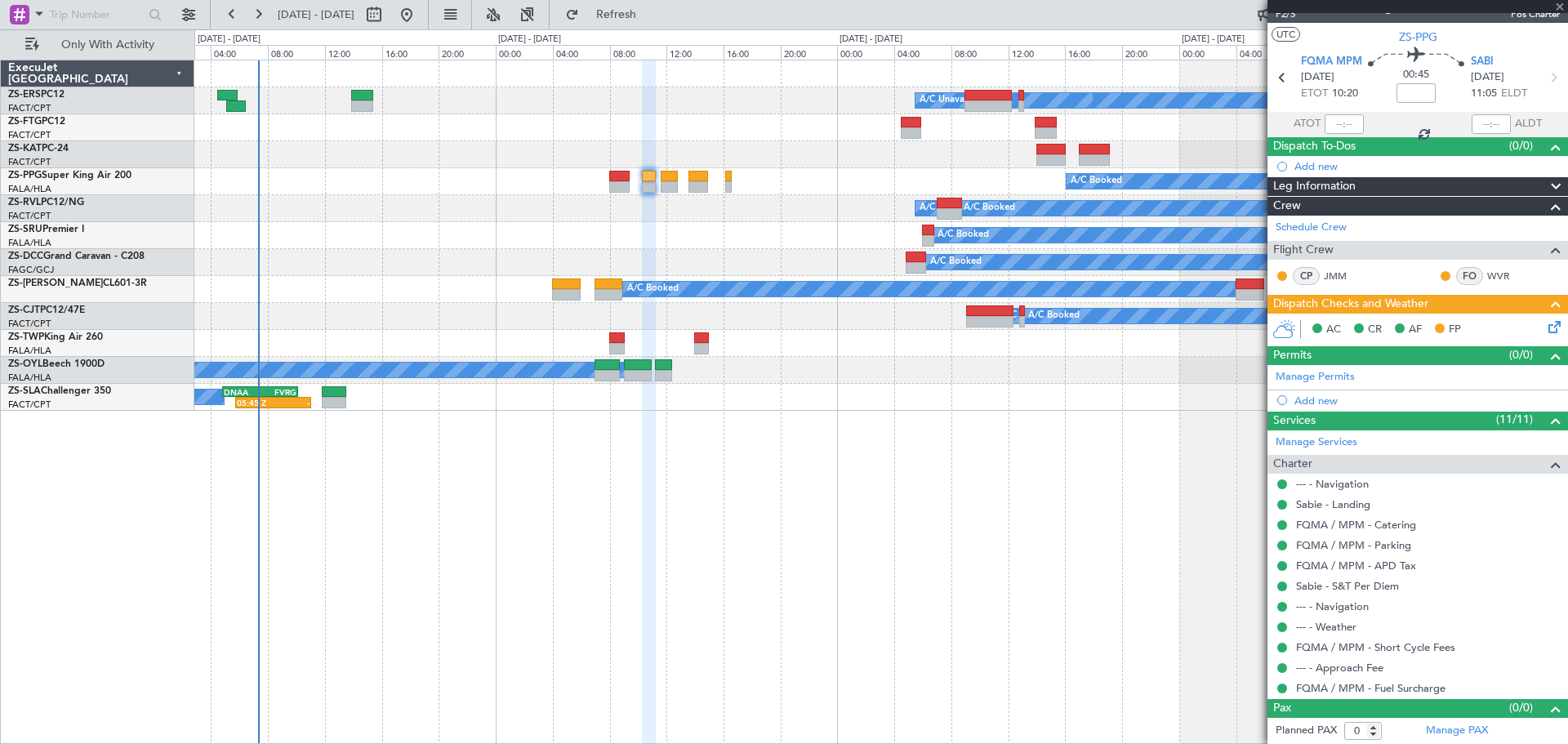
type input "3"
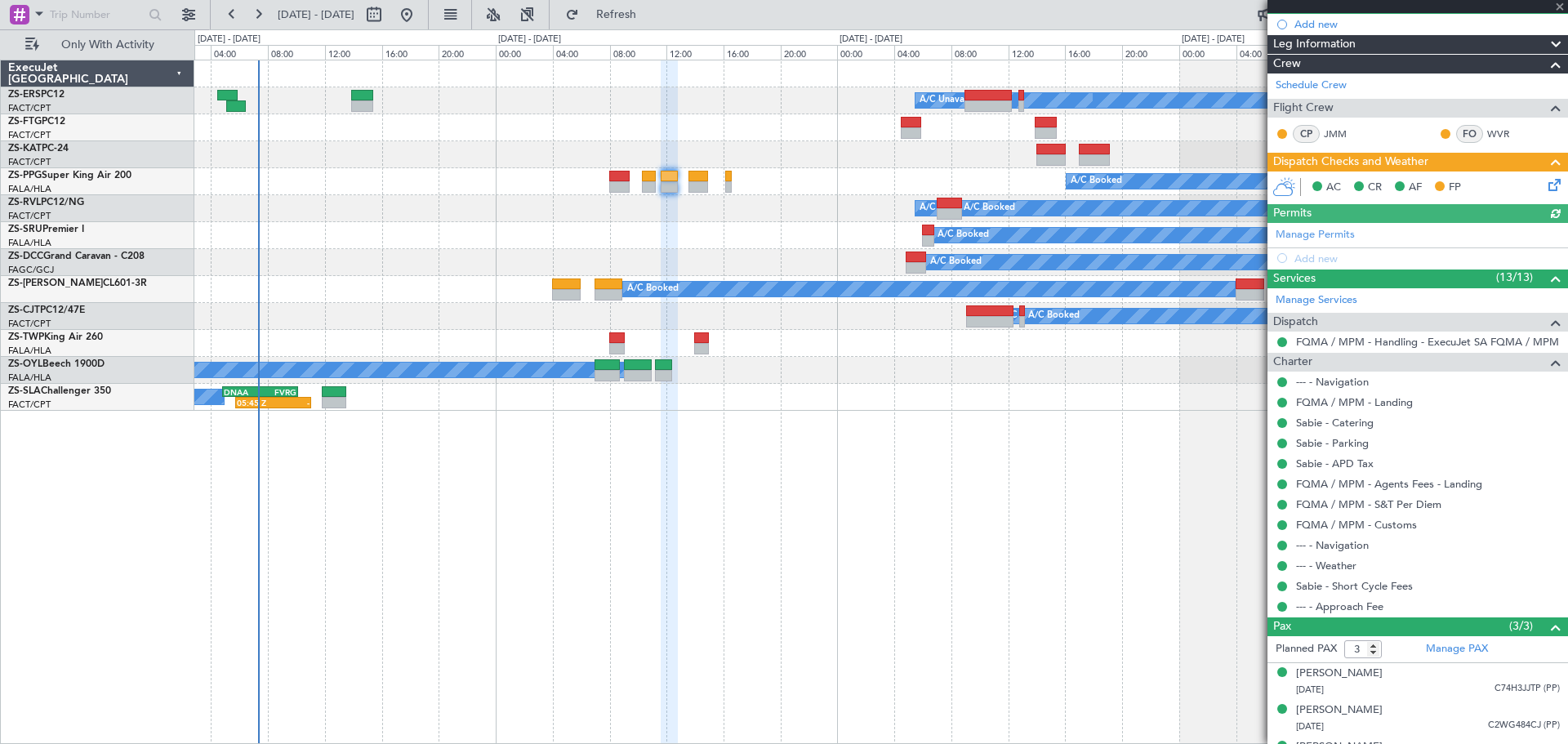
scroll to position [194, 0]
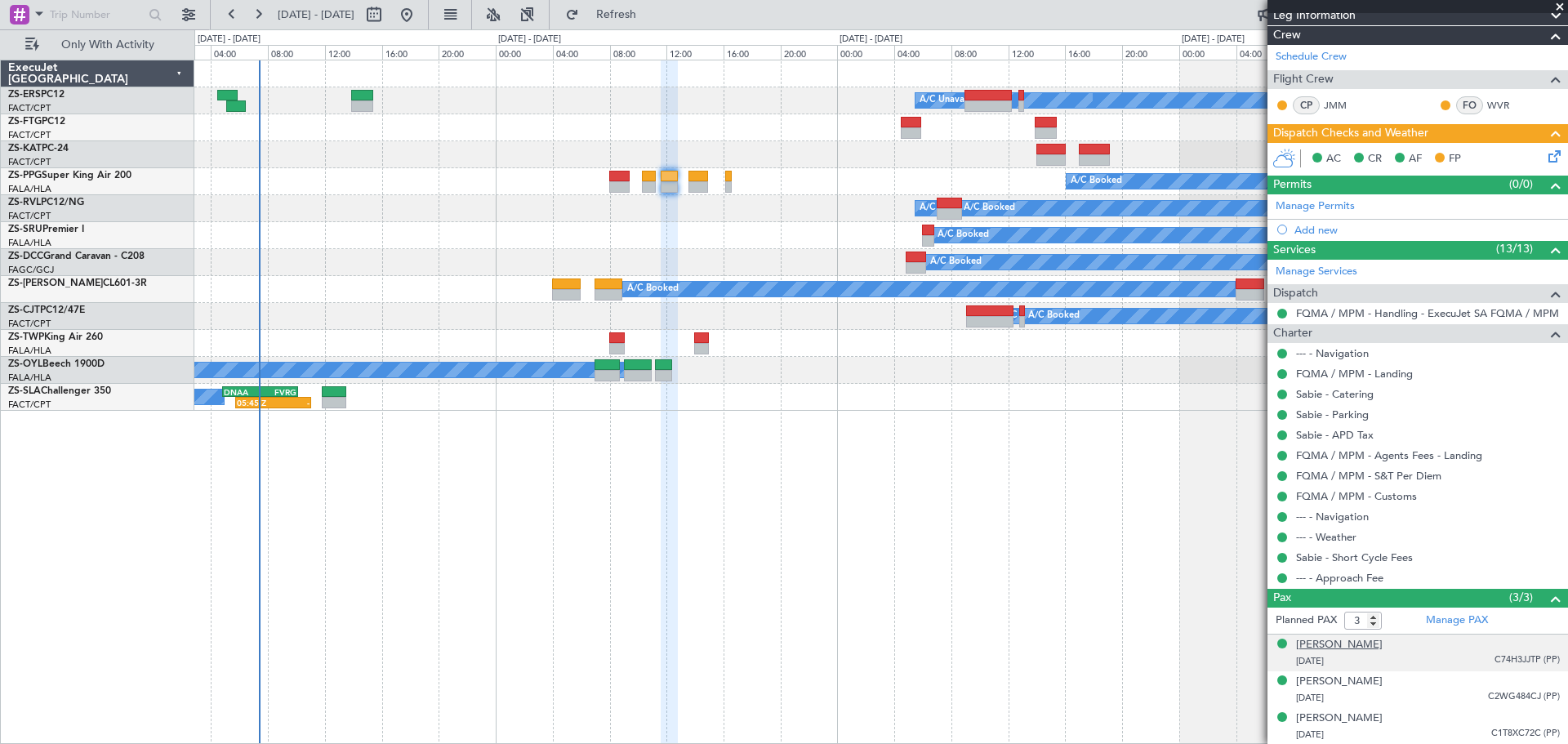
click at [1350, 644] on div "[PERSON_NAME]" at bounding box center [1339, 645] width 87 height 17
